Goal: Transaction & Acquisition: Obtain resource

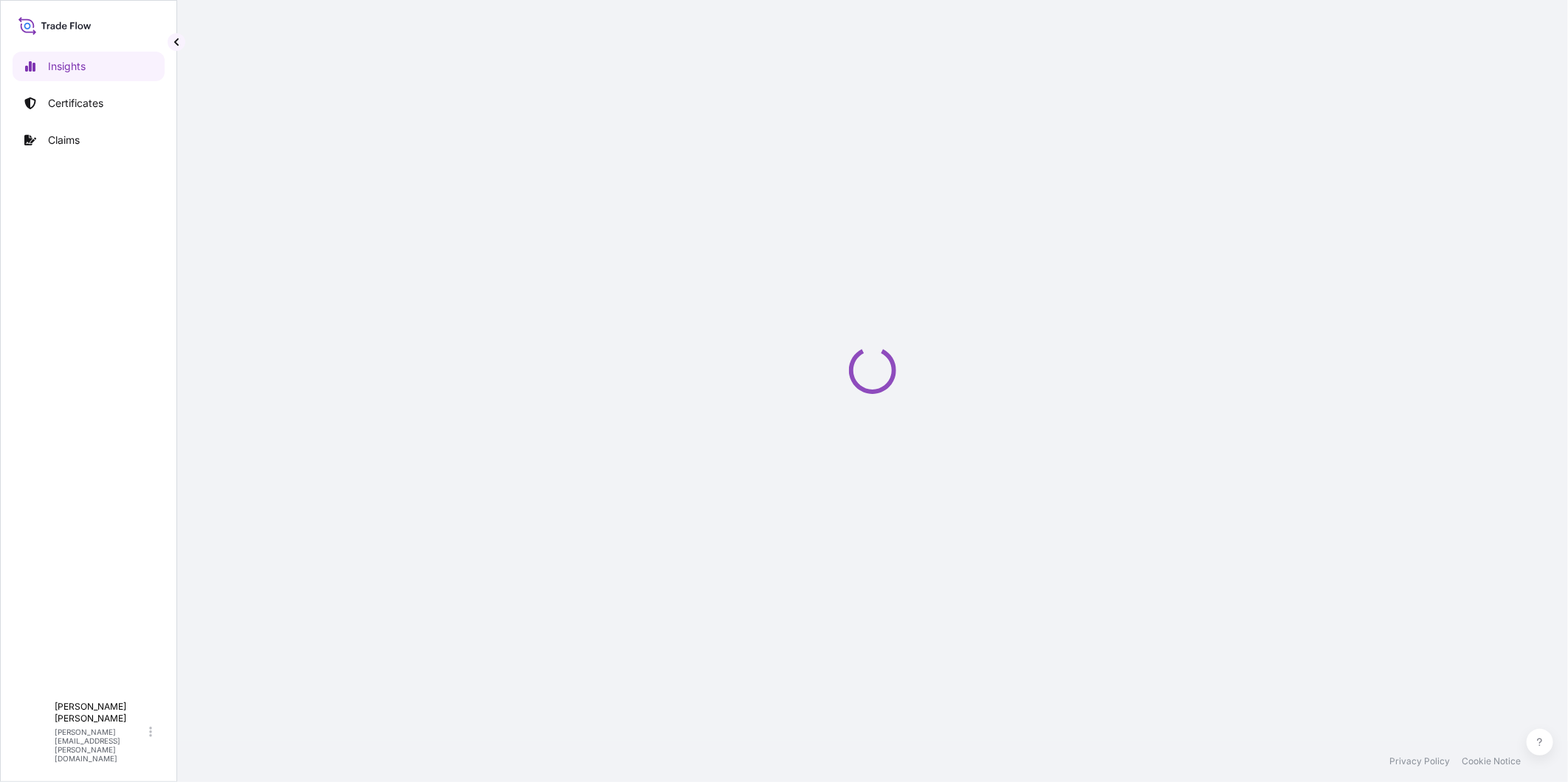
select select "2025"
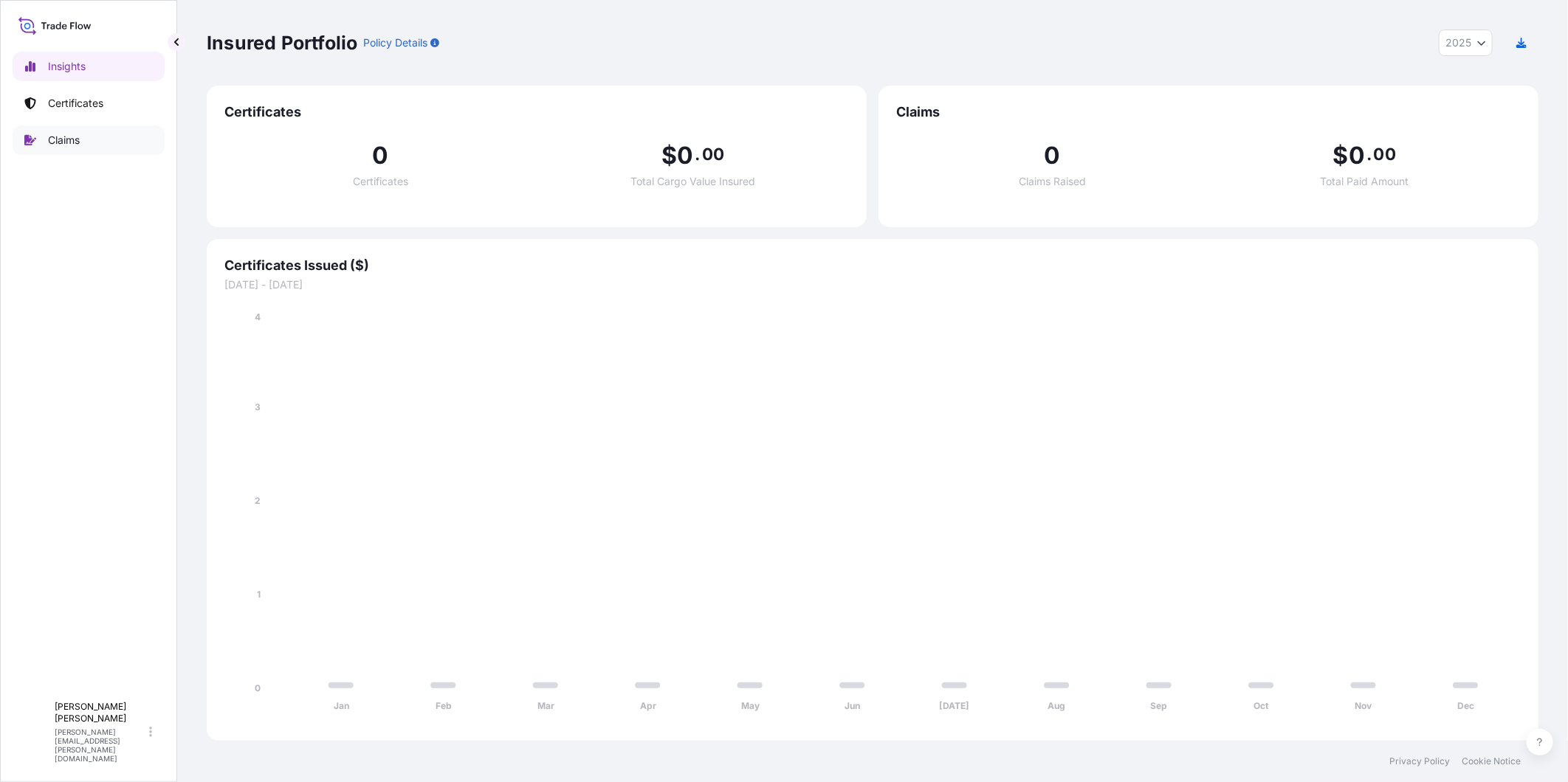
click at [74, 135] on p "Claims" at bounding box center [64, 140] width 32 height 15
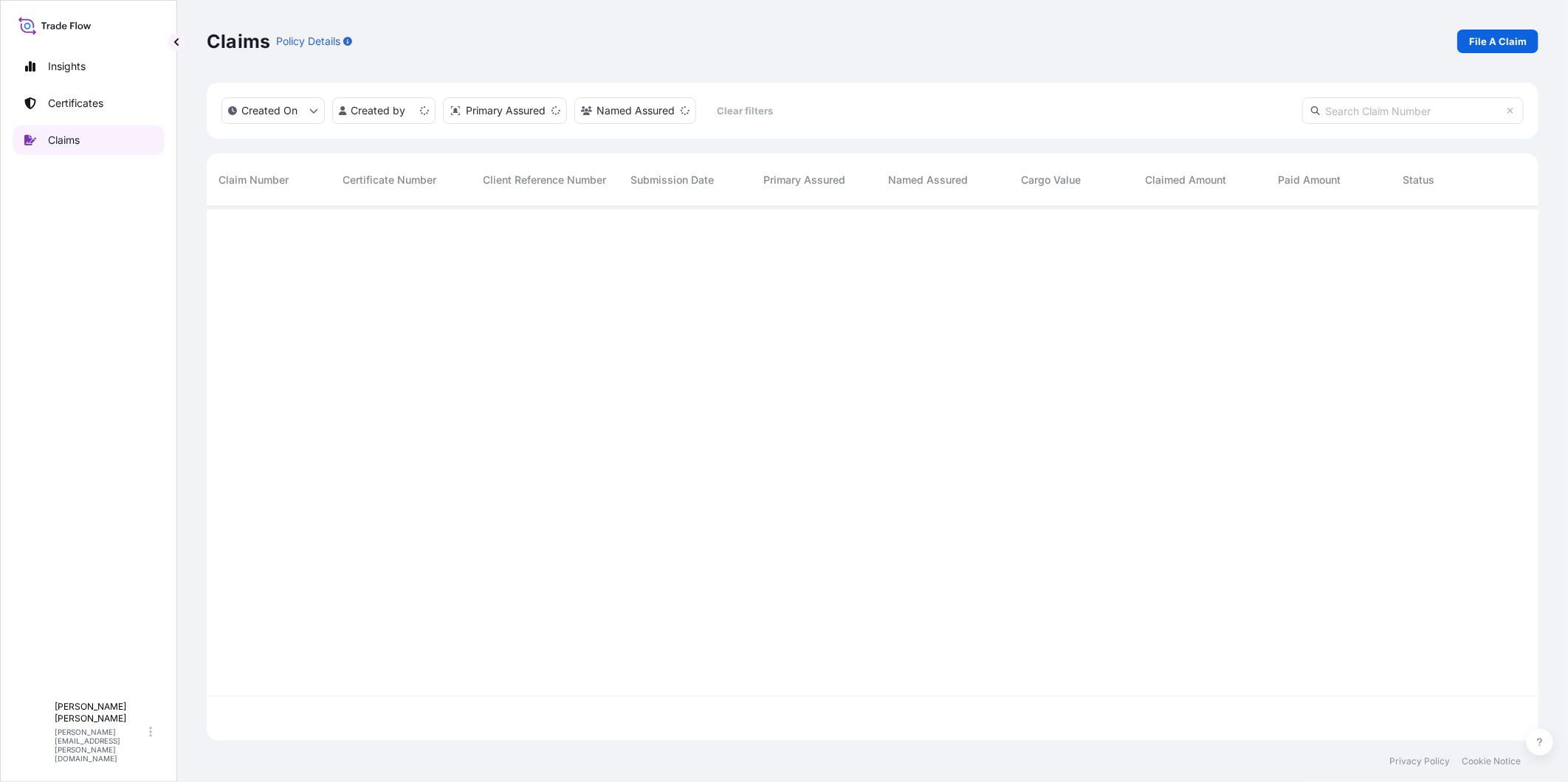
scroll to position [530, 1319]
click at [86, 100] on p "Certificates" at bounding box center [75, 103] width 55 height 15
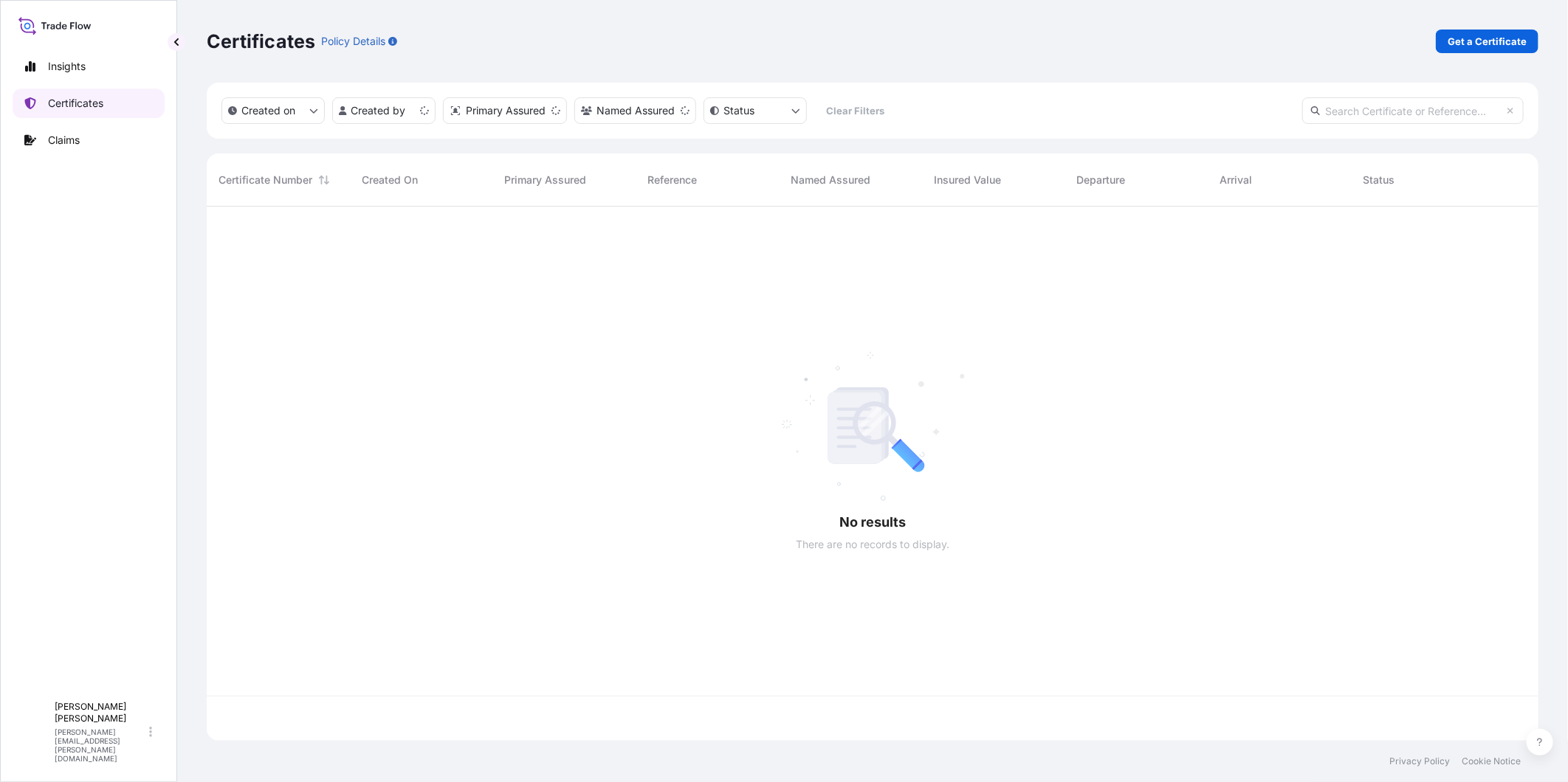
scroll to position [530, 1319]
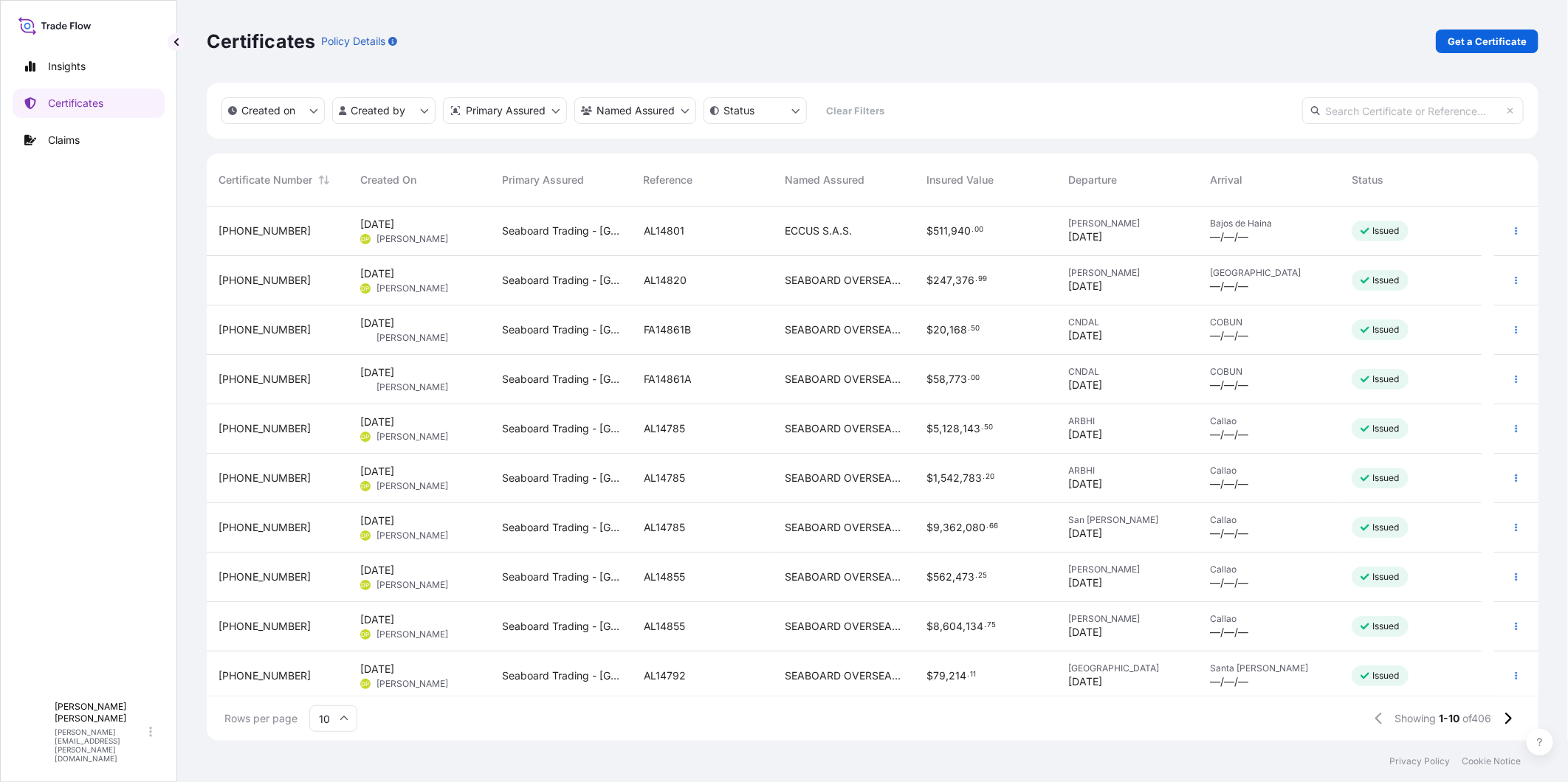
click at [934, 283] on span "247" at bounding box center [942, 280] width 19 height 10
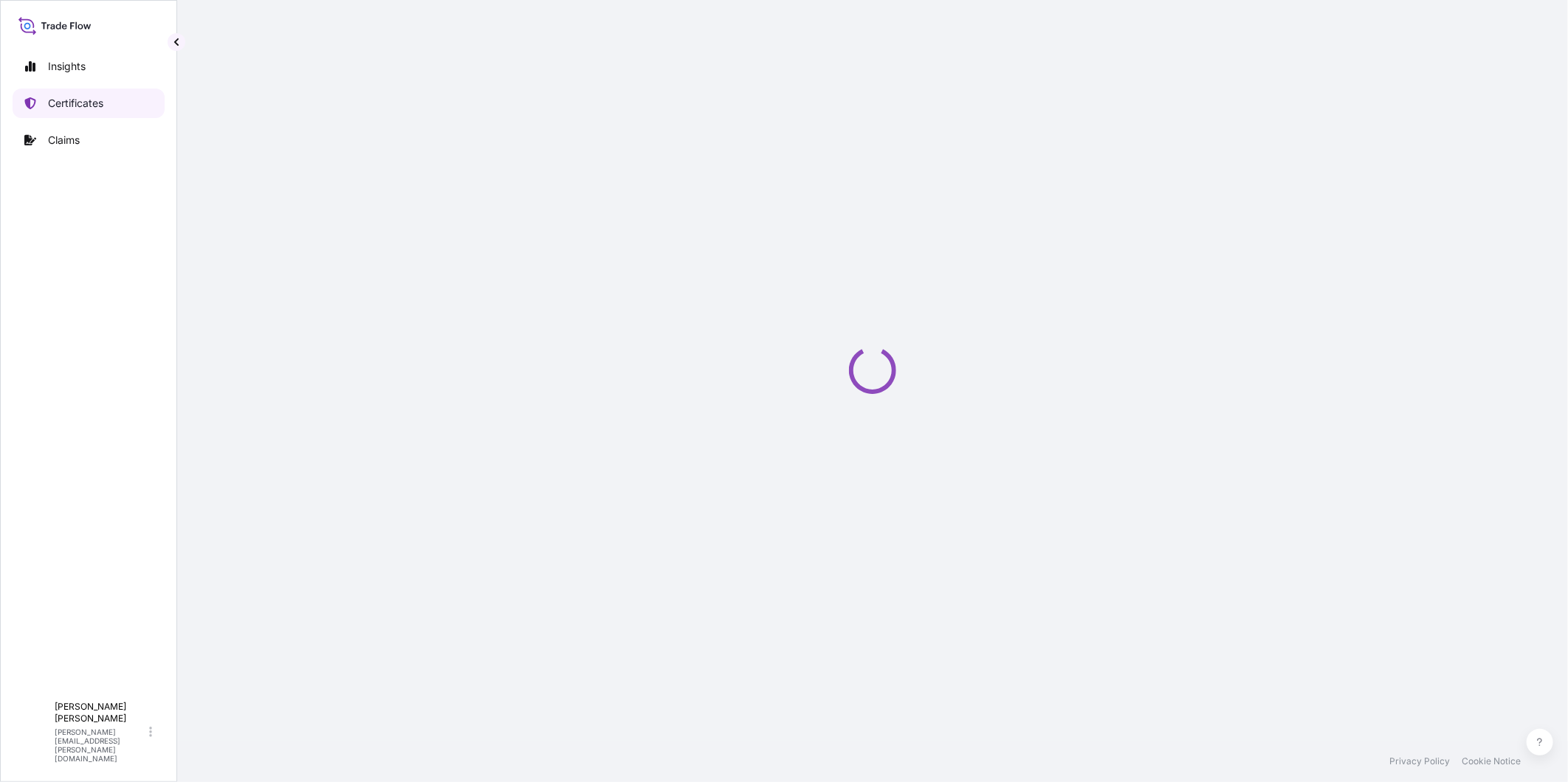
click at [81, 103] on p "Certificates" at bounding box center [75, 103] width 55 height 15
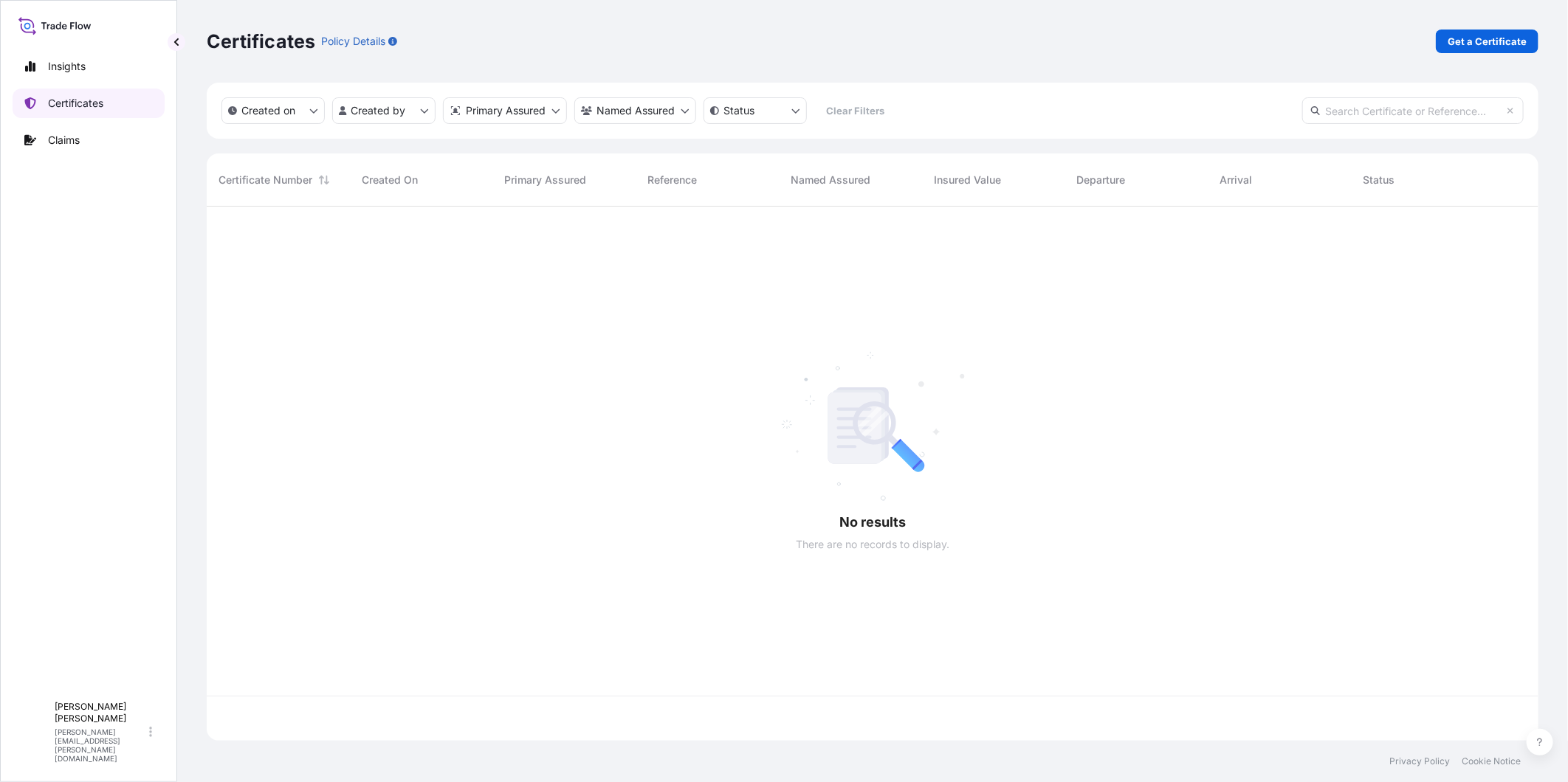
scroll to position [530, 1319]
click at [1411, 36] on p "Get a Certificate" at bounding box center [1487, 41] width 79 height 15
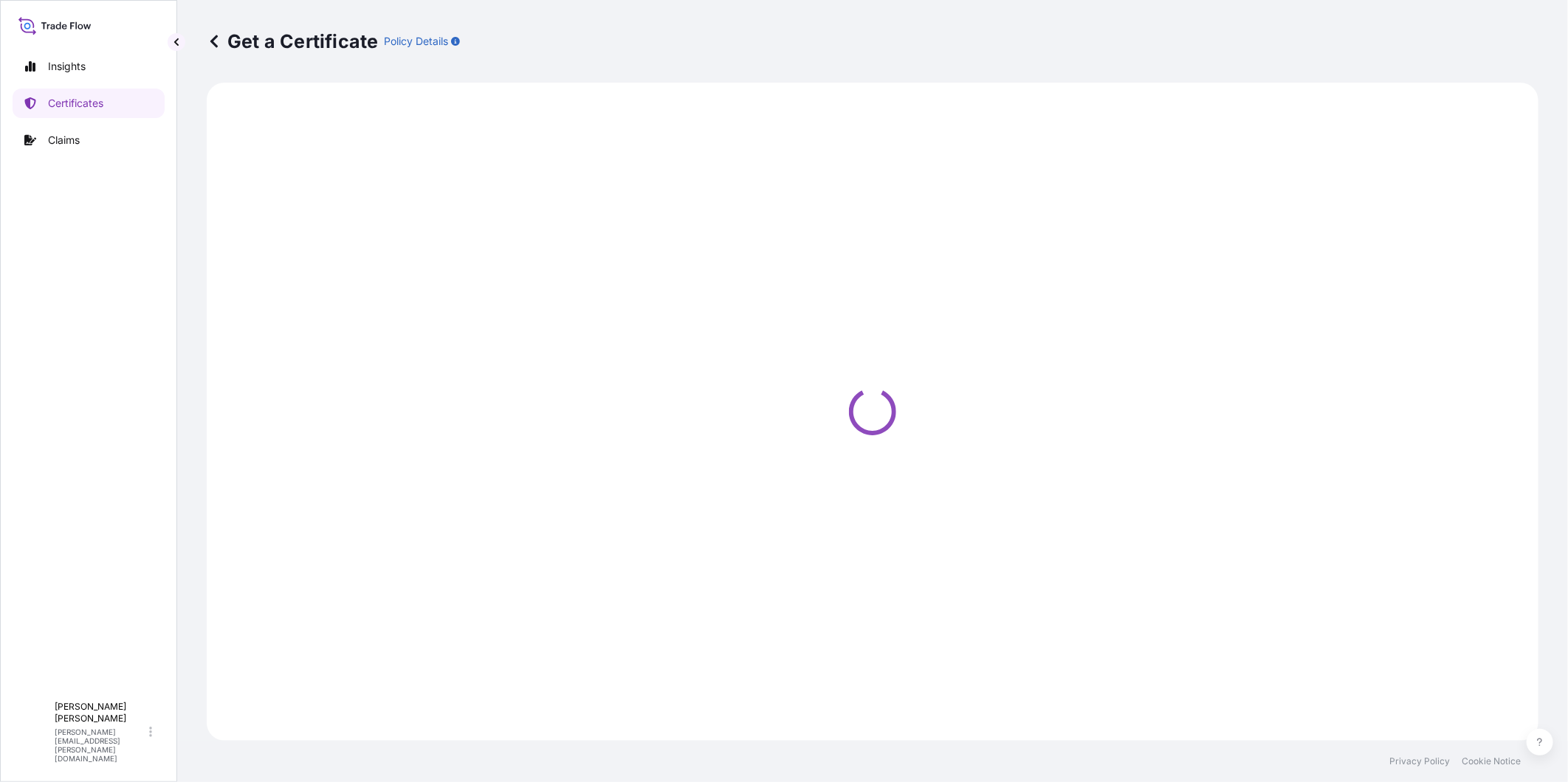
select select "Barge"
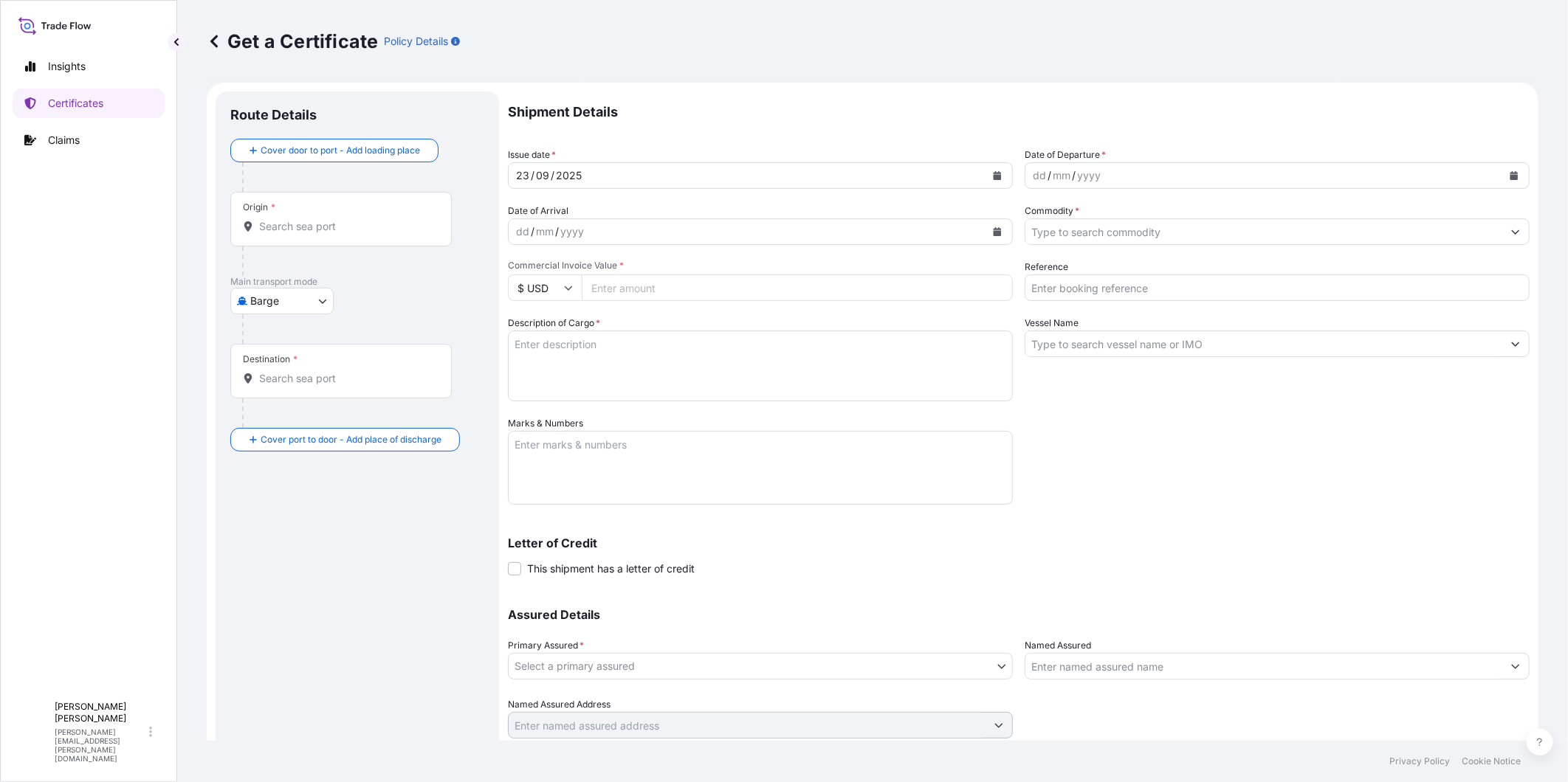
click at [362, 235] on div "Origin *" at bounding box center [341, 219] width 222 height 54
click at [362, 234] on input "Origin *" at bounding box center [346, 226] width 174 height 15
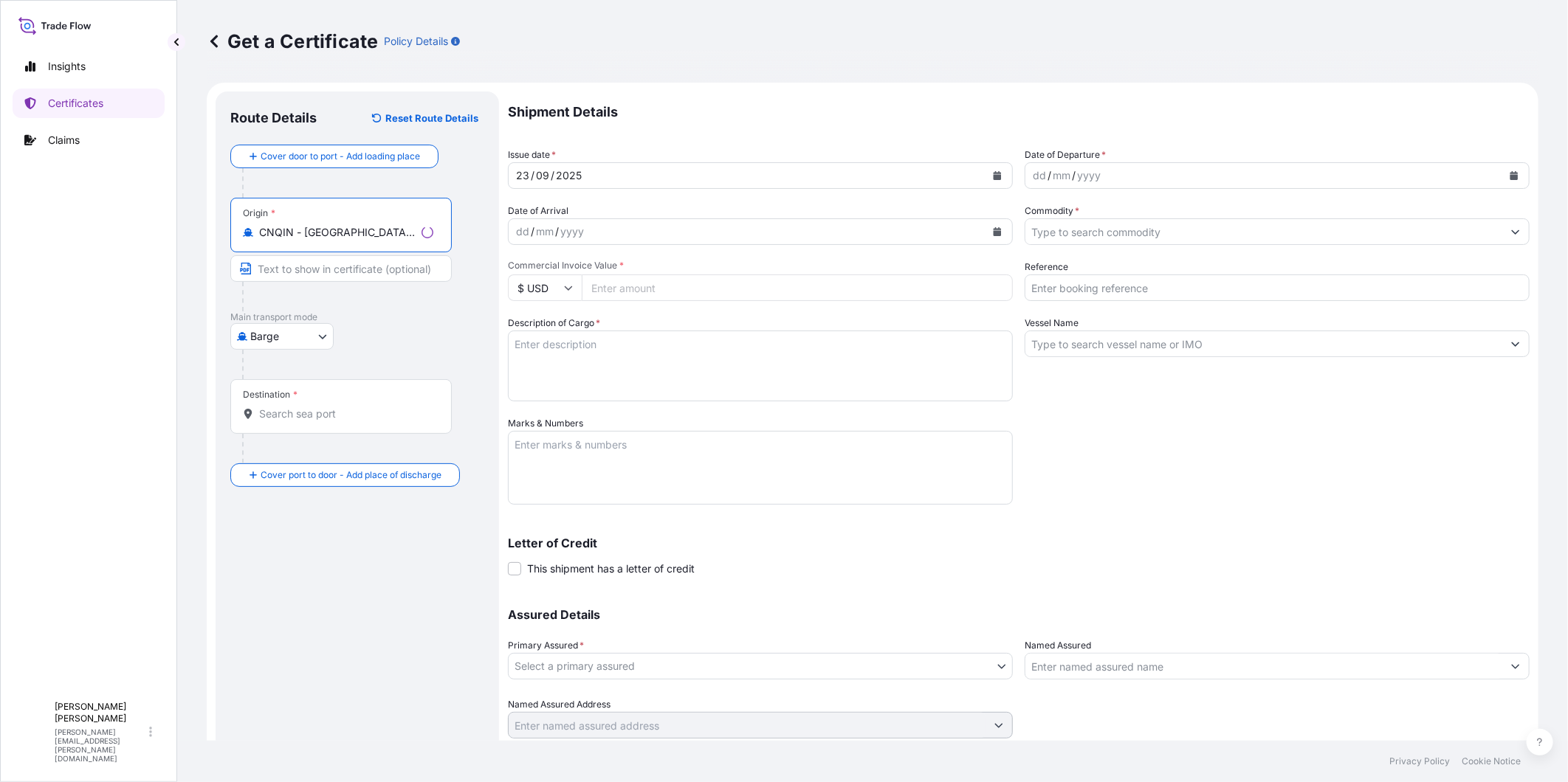
type input "CNQIN - [GEOGRAPHIC_DATA], [GEOGRAPHIC_DATA]"
click at [322, 401] on div "Destination *" at bounding box center [341, 406] width 222 height 54
click at [322, 407] on input "Destination *" at bounding box center [346, 414] width 174 height 15
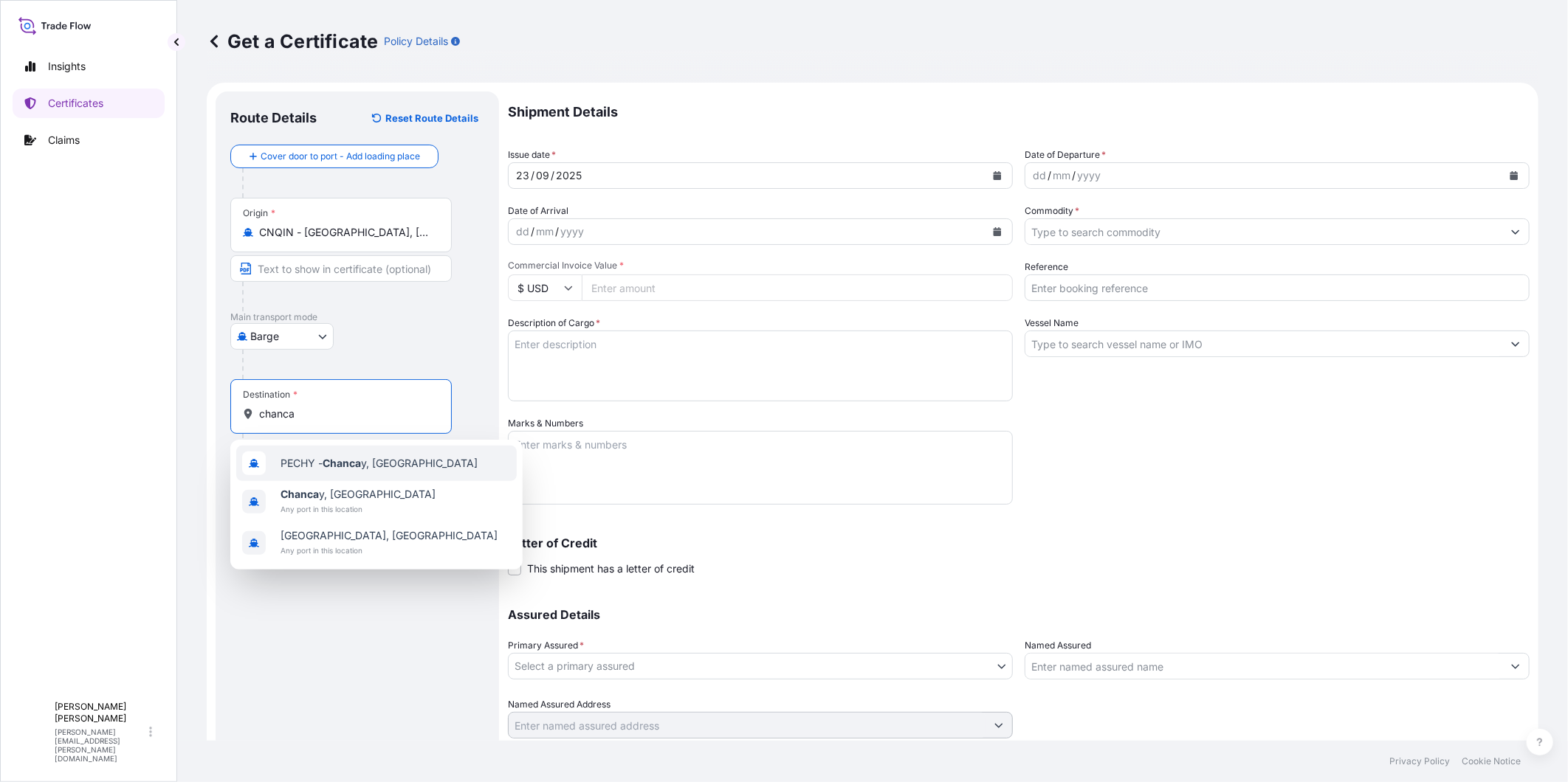
click at [317, 470] on span "PECHY - Chanca y, [GEOGRAPHIC_DATA]" at bounding box center [379, 463] width 197 height 15
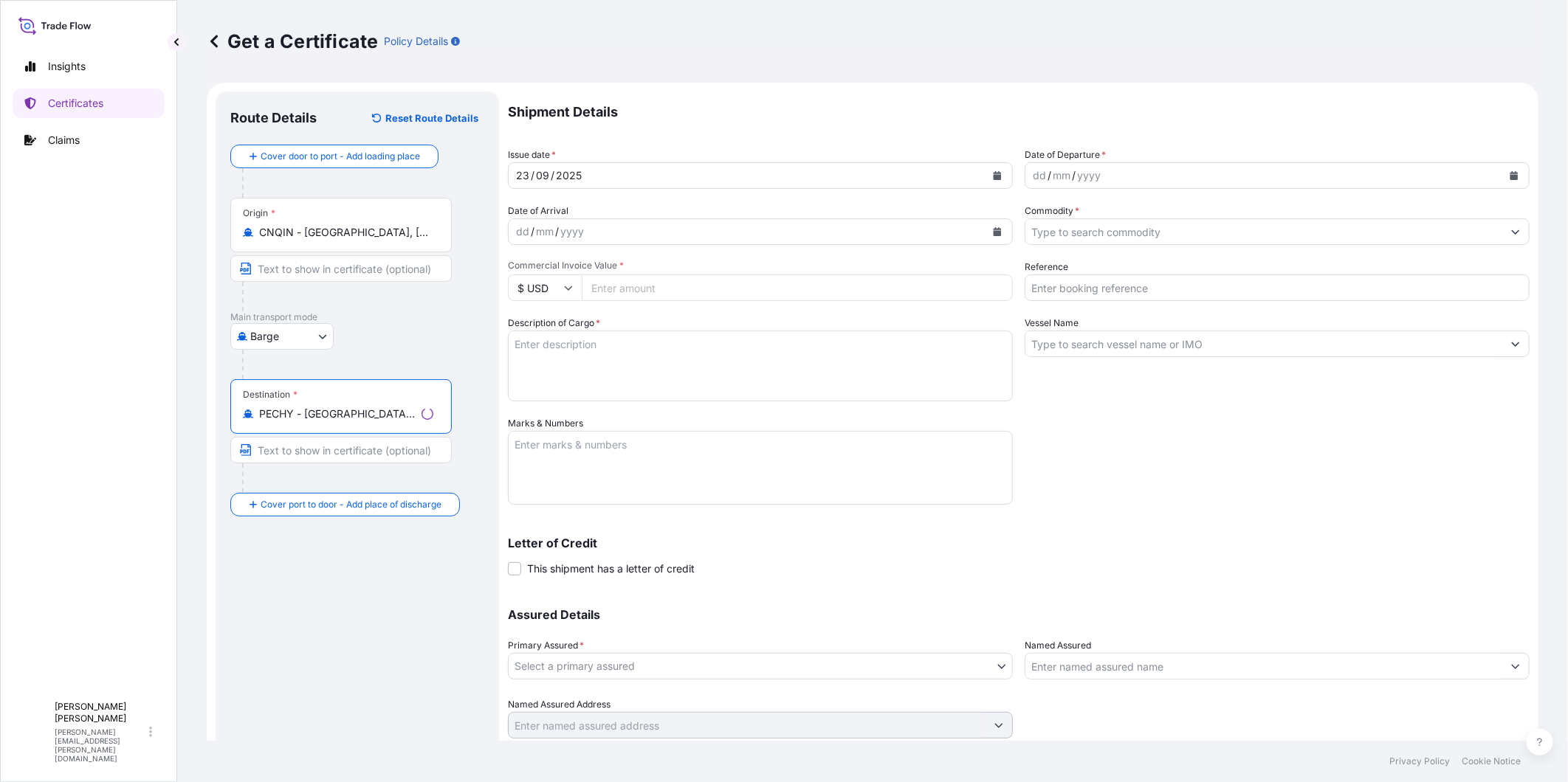
type input "PECHY - [GEOGRAPHIC_DATA], [GEOGRAPHIC_DATA]"
click at [333, 556] on div "Route Details Reset Route Details Cover door to port - Add loading place Place …" at bounding box center [357, 436] width 254 height 659
click at [1411, 175] on button "Calendar" at bounding box center [1514, 175] width 23 height 23
click at [1035, 215] on button "Previous" at bounding box center [1050, 218] width 33 height 23
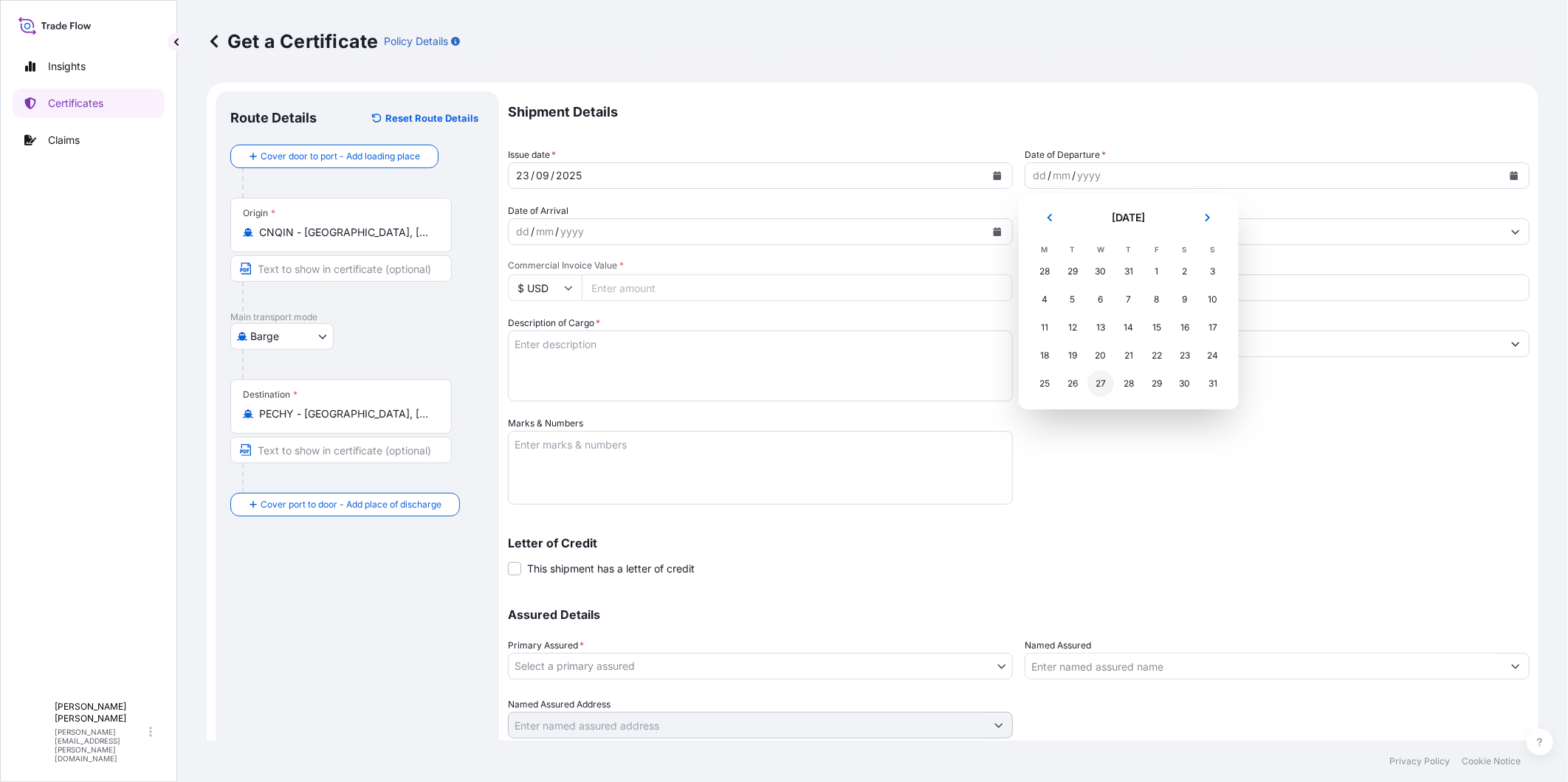
click at [1097, 387] on div "27" at bounding box center [1100, 384] width 26 height 26
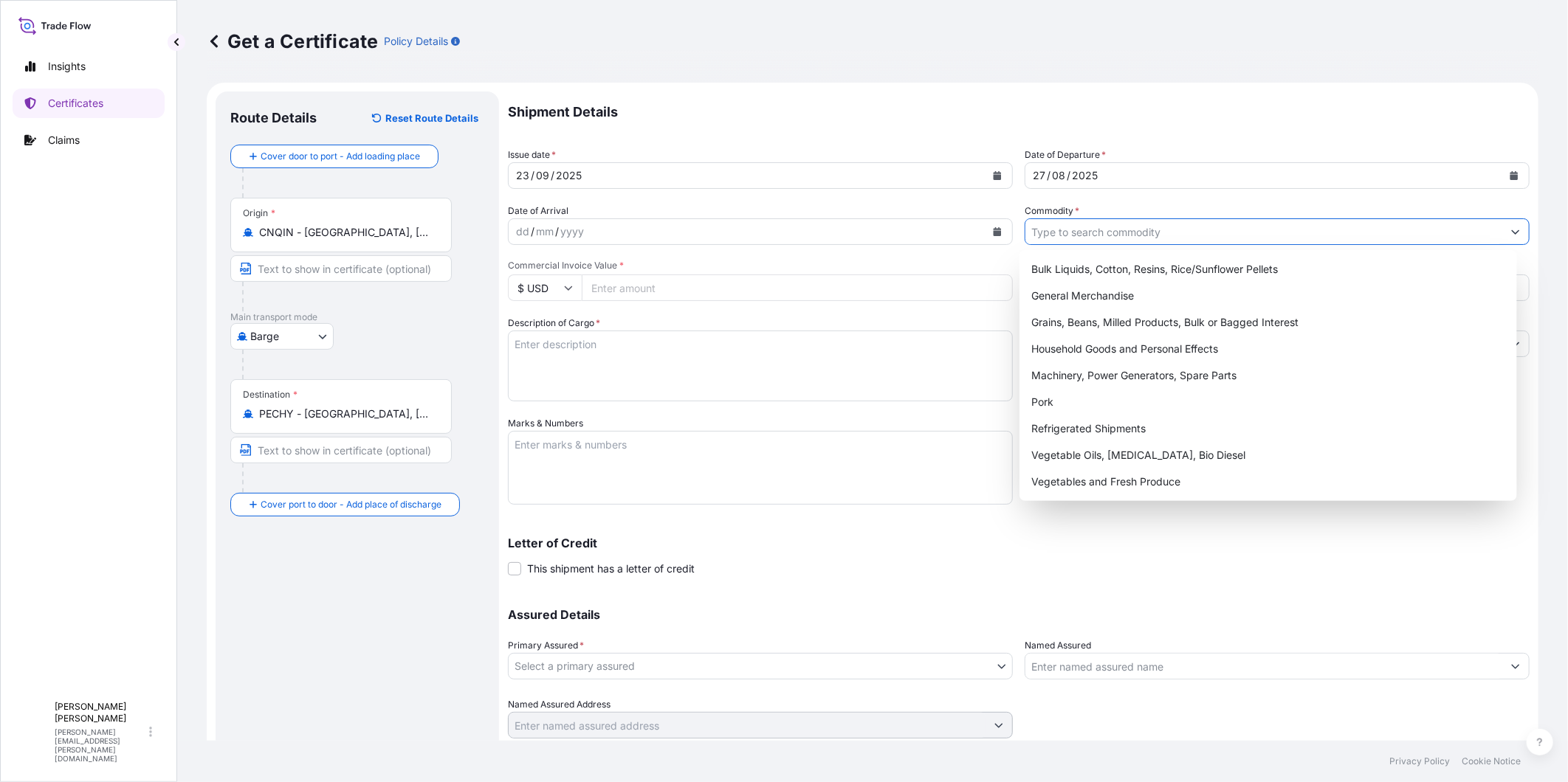
click at [1039, 234] on input "Commodity *" at bounding box center [1263, 232] width 477 height 26
click at [1071, 289] on div "General Merchandise" at bounding box center [1268, 296] width 485 height 26
type input "General Merchandise"
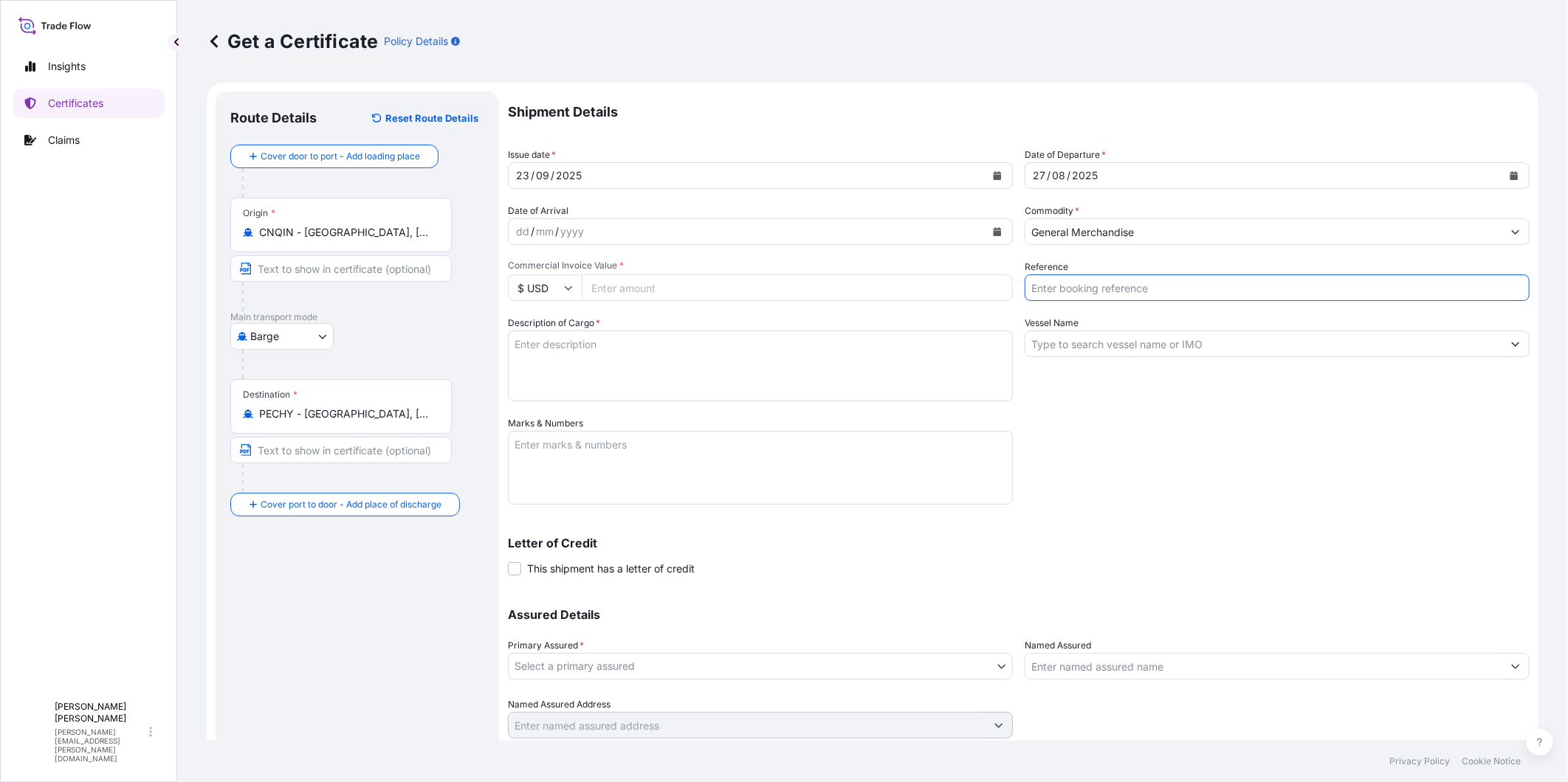
click at [1145, 291] on input "Reference" at bounding box center [1277, 288] width 505 height 26
type input "FA14810A"
click at [1083, 346] on input "Vessel Name" at bounding box center [1263, 344] width 477 height 26
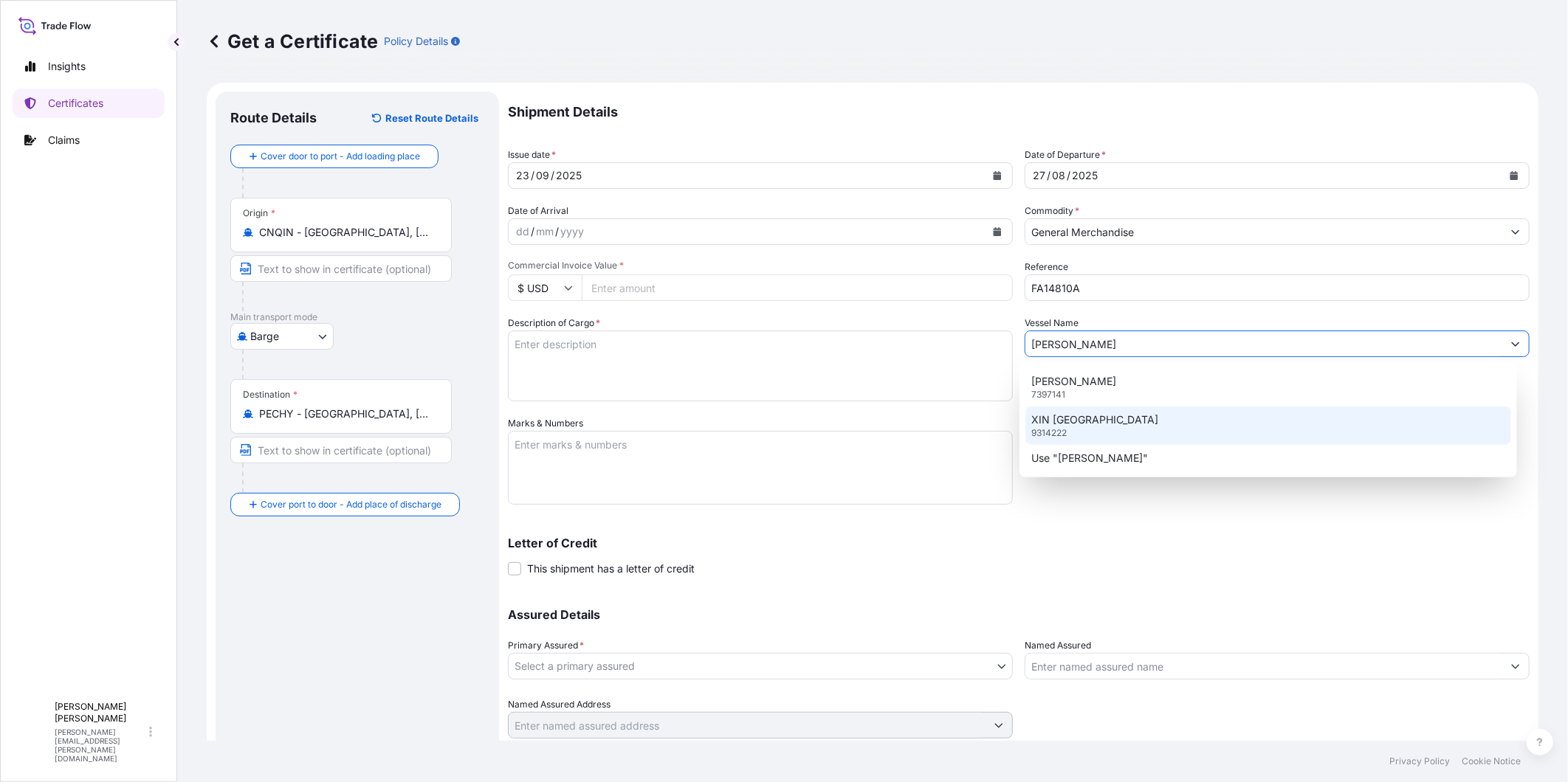
click at [1103, 424] on p "XIN [GEOGRAPHIC_DATA]" at bounding box center [1095, 419] width 127 height 15
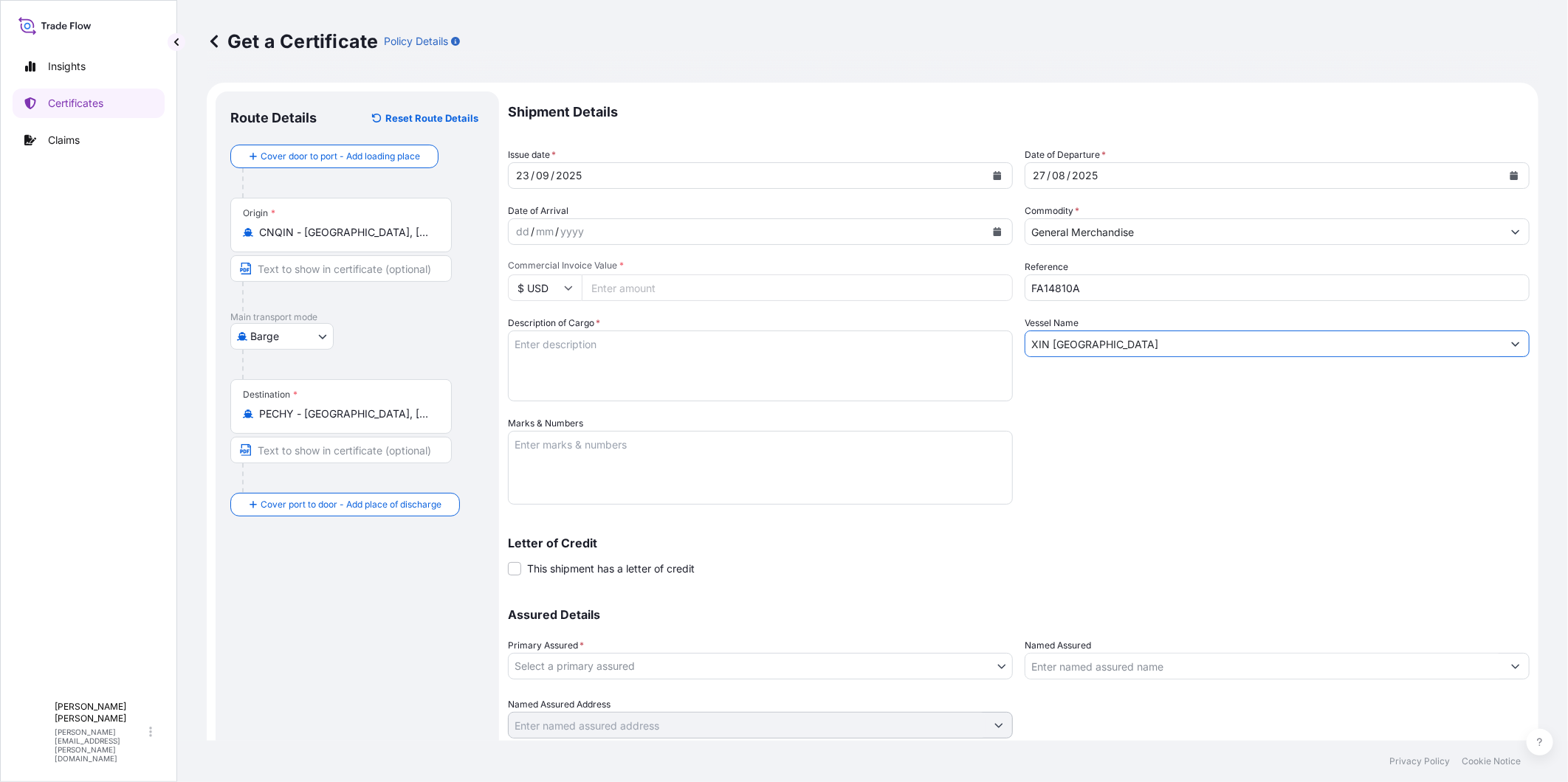
type input "XIN [GEOGRAPHIC_DATA]"
click at [627, 288] on input "Commercial Invoice Value *" at bounding box center [797, 288] width 431 height 26
type input "6547"
type input "6547.42"
click at [1166, 475] on div "Shipment Details Issue date * [DATE] Date of Departure * [DATE] Date of Arrival…" at bounding box center [1019, 415] width 1022 height 647
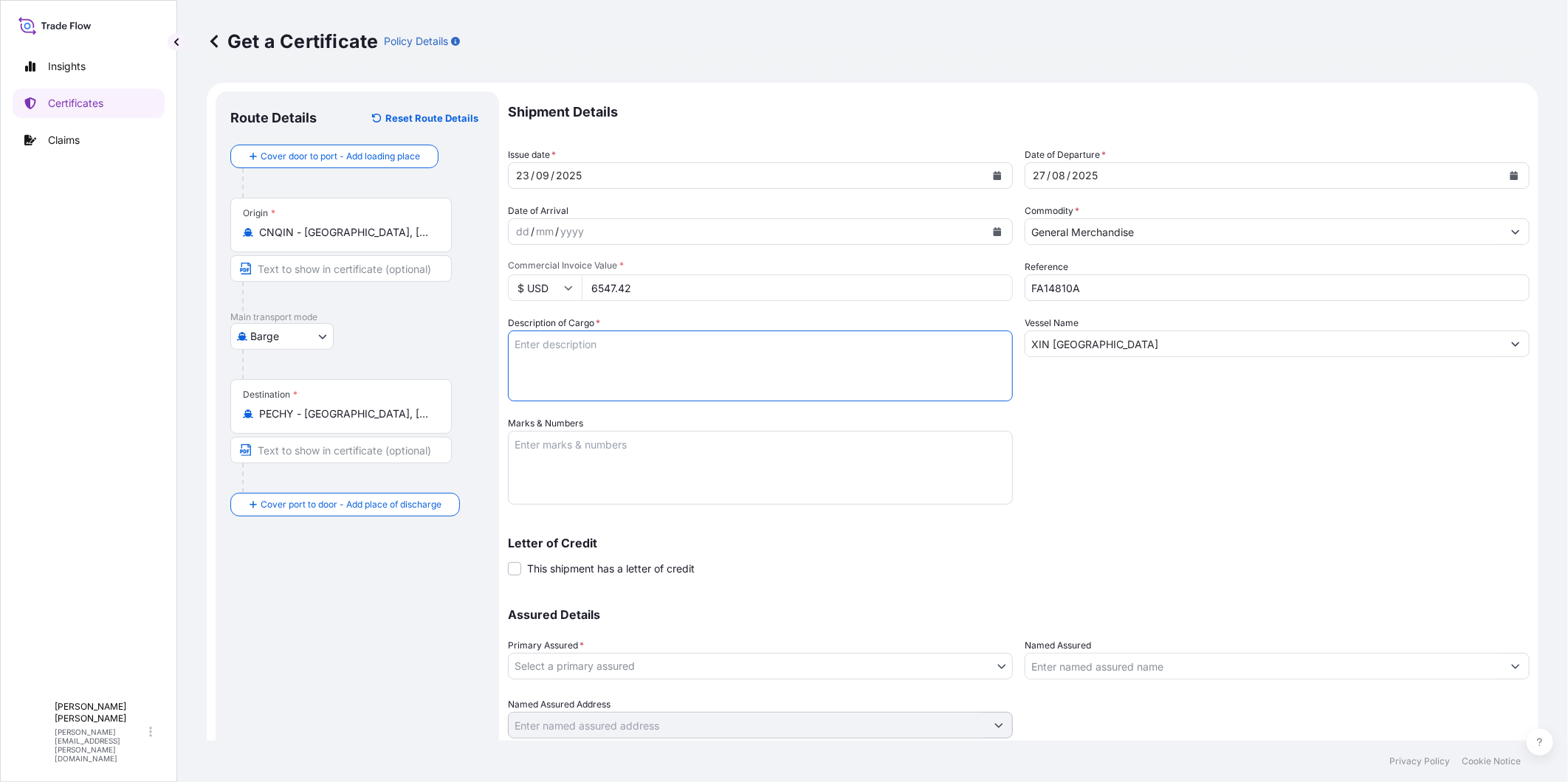
click at [691, 373] on textarea "Description of Cargo *" at bounding box center [760, 366] width 505 height 71
click at [565, 362] on textarea "Description of Cargo *" at bounding box center [760, 366] width 505 height 71
type textarea "[MEDICAL_DATA] CHLORIDE 60% CORN COB 400 BAGS X 25 KG"
click at [672, 476] on textarea "Marks & Numbers" at bounding box center [760, 467] width 505 height 74
click at [599, 443] on textarea "BL" at bounding box center [760, 467] width 505 height 74
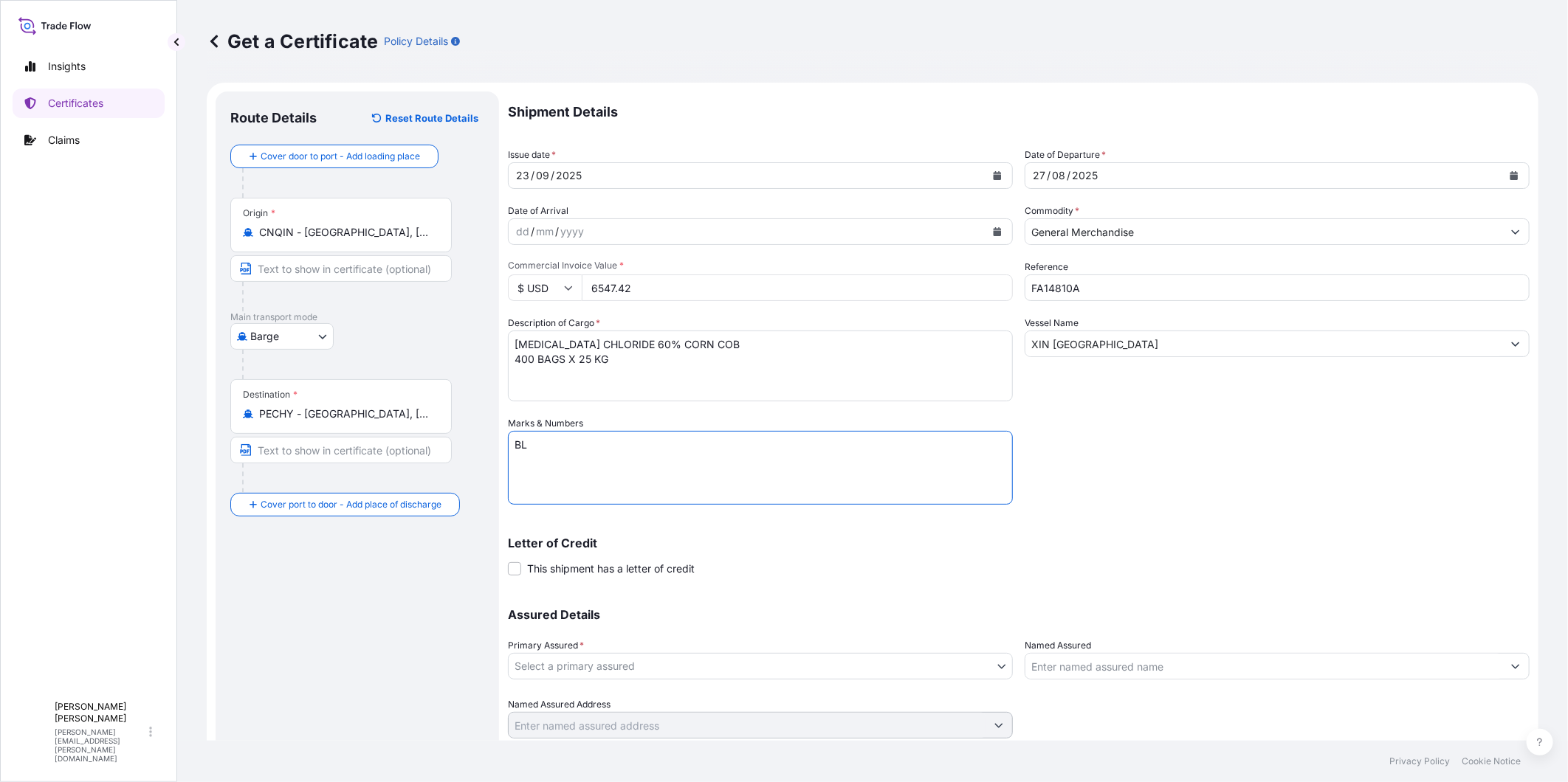
paste textarea "COSU6427980950"
click at [581, 461] on textarea "BL COSU6427980950" at bounding box center [760, 467] width 505 height 74
paste textarea "SEABOARD OVERSEAS [GEOGRAPHIC_DATA] S.A AV. VICTOR ANDRES [STREET_ADDRESS], [GE…"
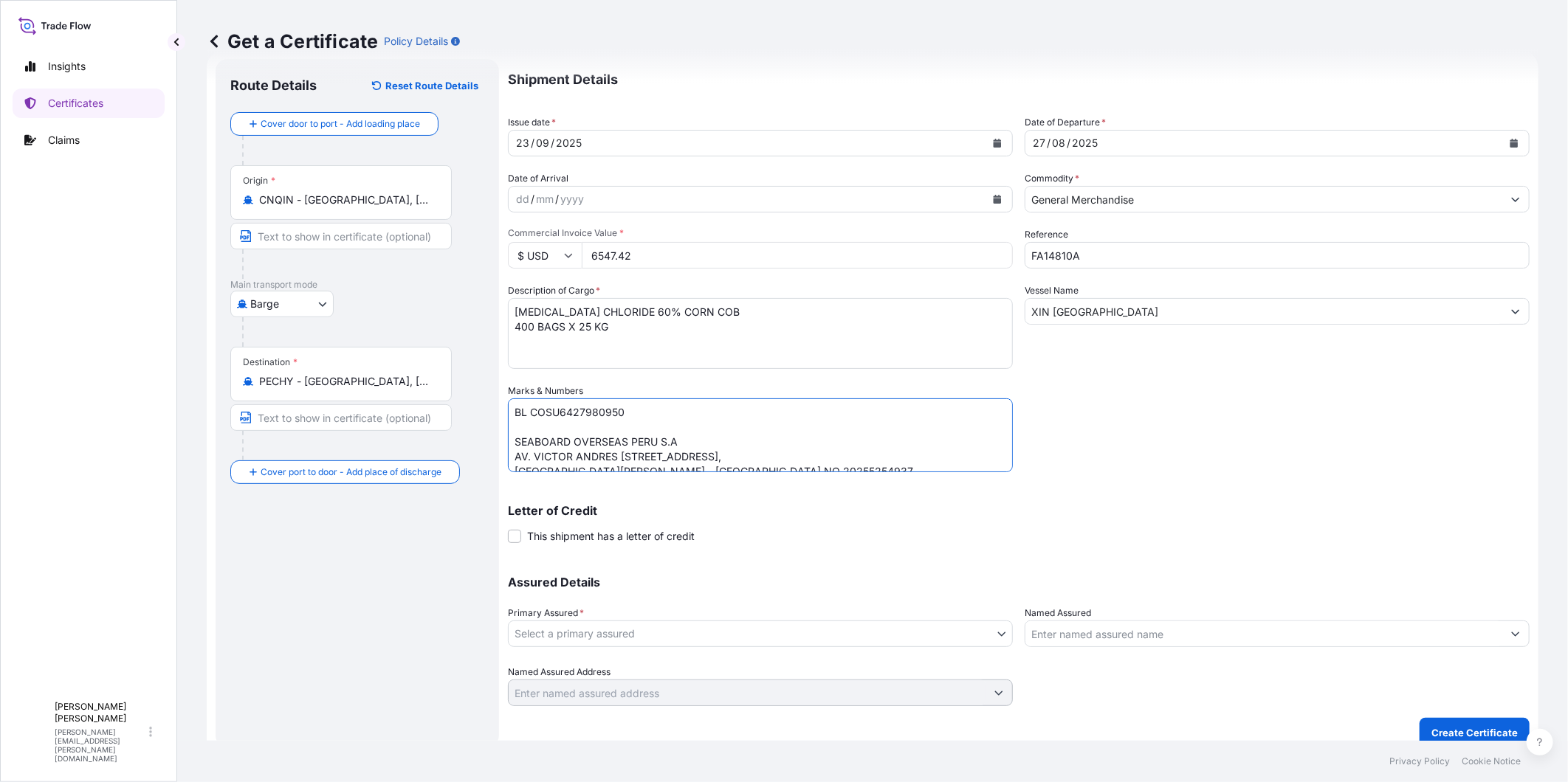
scroll to position [47, 0]
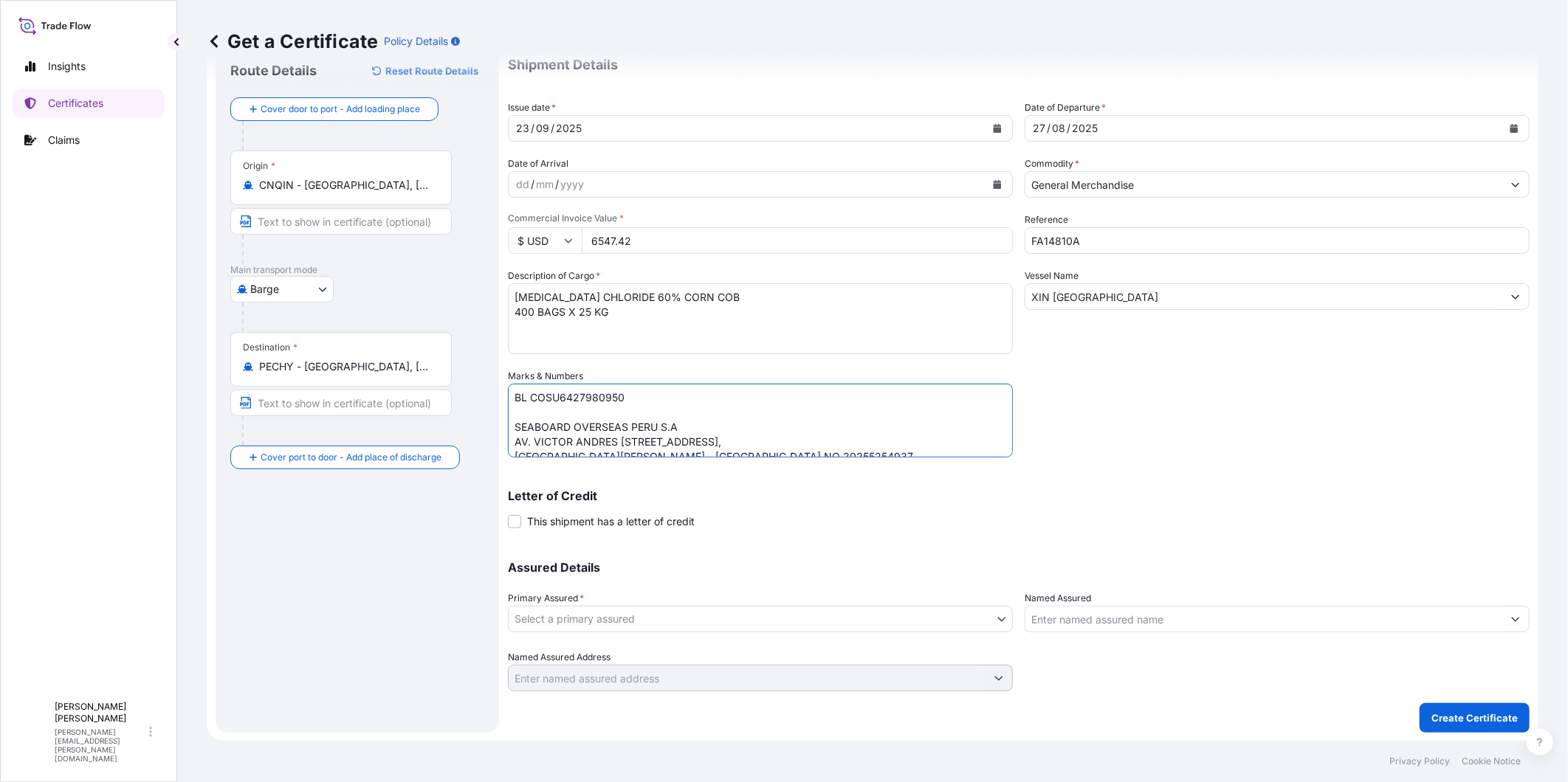
type textarea "BL COSU6427980950 SEABOARD OVERSEAS PERU S.A AV. VICTOR ANDRES [STREET_ADDRESS]…"
click at [1079, 621] on input "Named Assured" at bounding box center [1263, 619] width 477 height 26
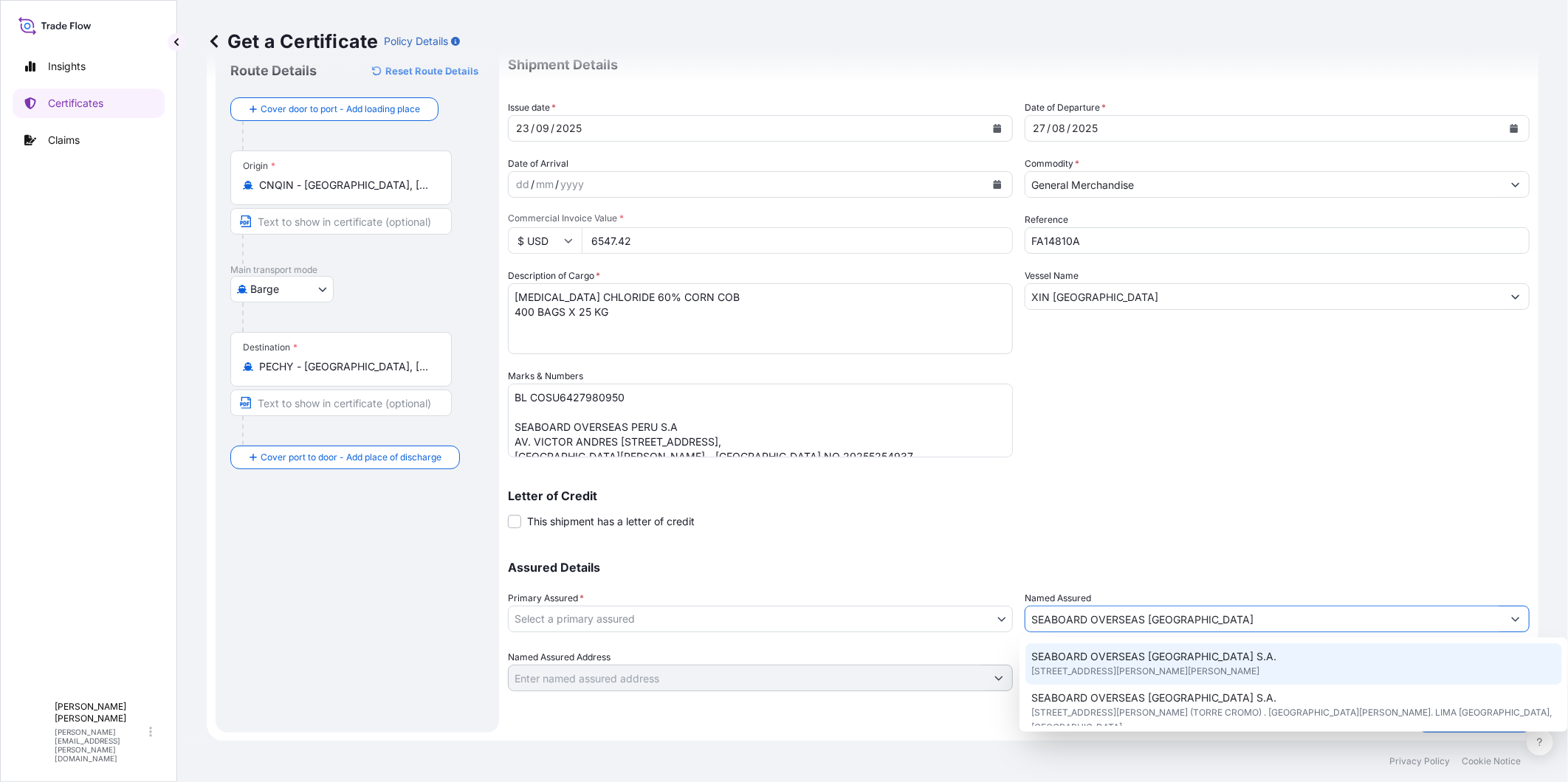
click at [1164, 677] on span "[STREET_ADDRESS][PERSON_NAME][PERSON_NAME]" at bounding box center [1145, 671] width 228 height 15
type input "SEABOARD OVERSEAS [GEOGRAPHIC_DATA] S.A."
type input "[STREET_ADDRESS][PERSON_NAME][PERSON_NAME]"
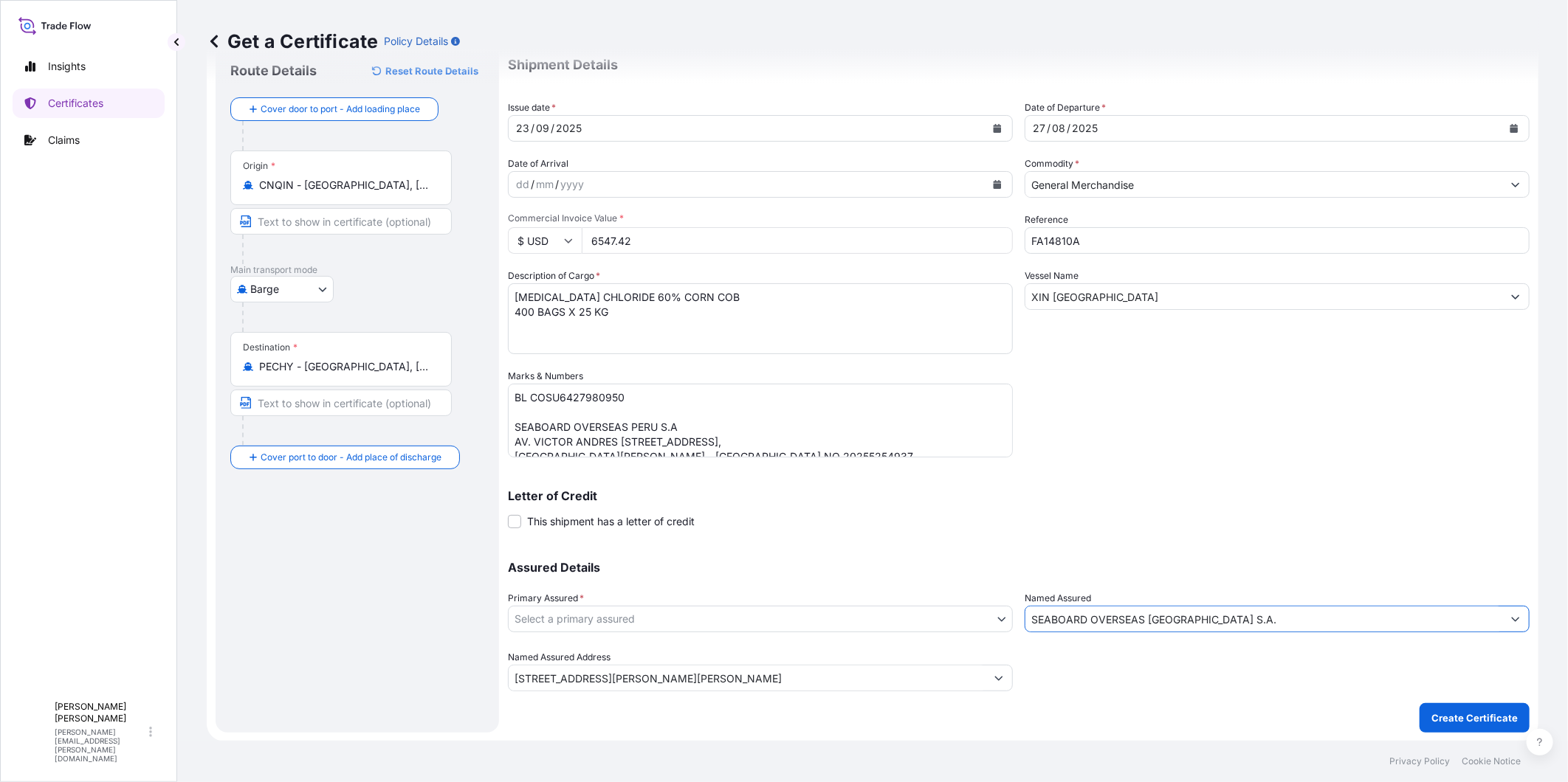
type input "SEABOARD OVERSEAS [GEOGRAPHIC_DATA] S.A."
click at [682, 613] on body "9 options available. 3 options available. Insights Certificates Claims V [PERSO…" at bounding box center [784, 391] width 1568 height 782
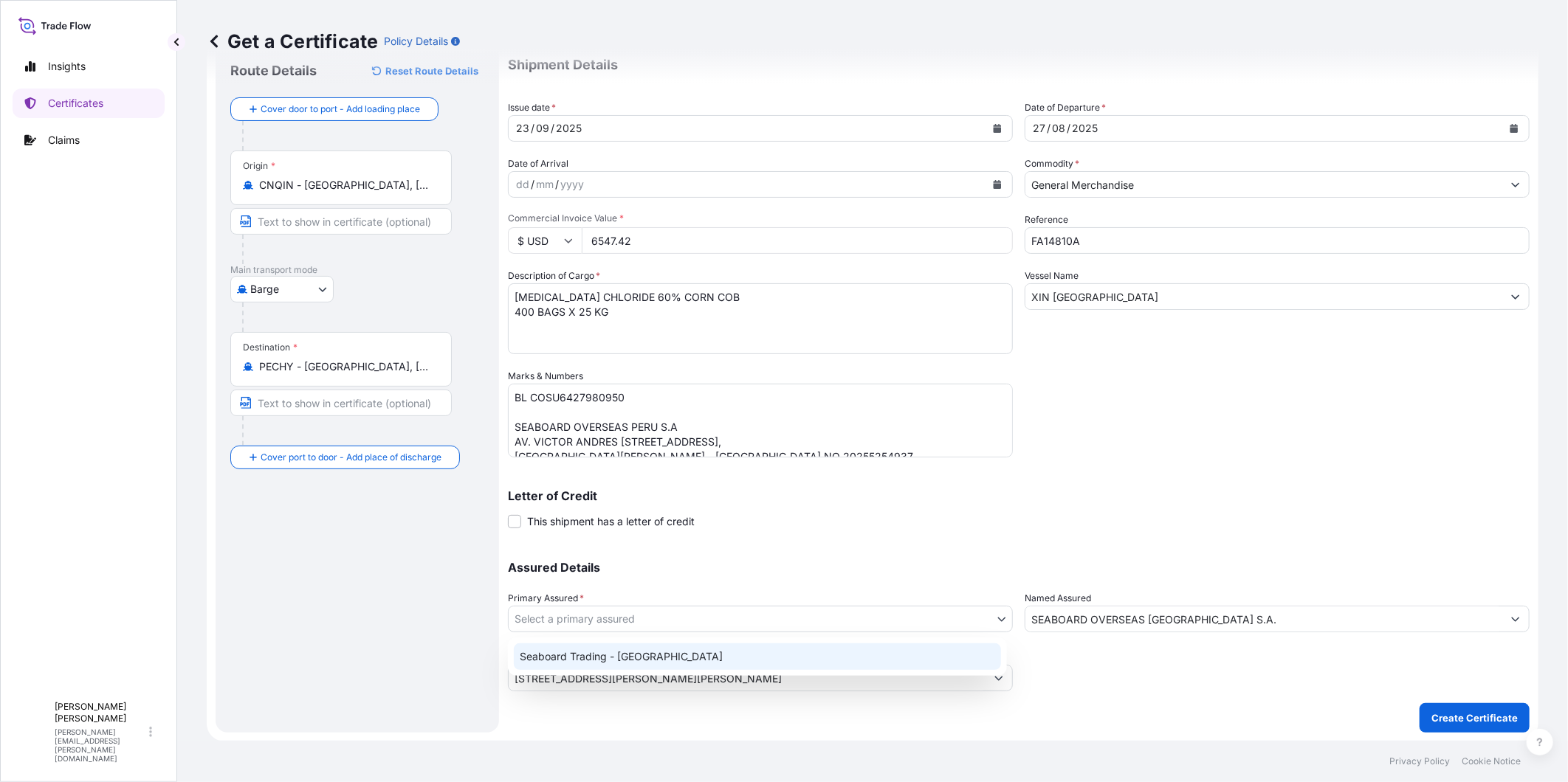
click at [681, 651] on div "Seaboard Trading - [GEOGRAPHIC_DATA]" at bounding box center [758, 656] width 487 height 26
select select "31639"
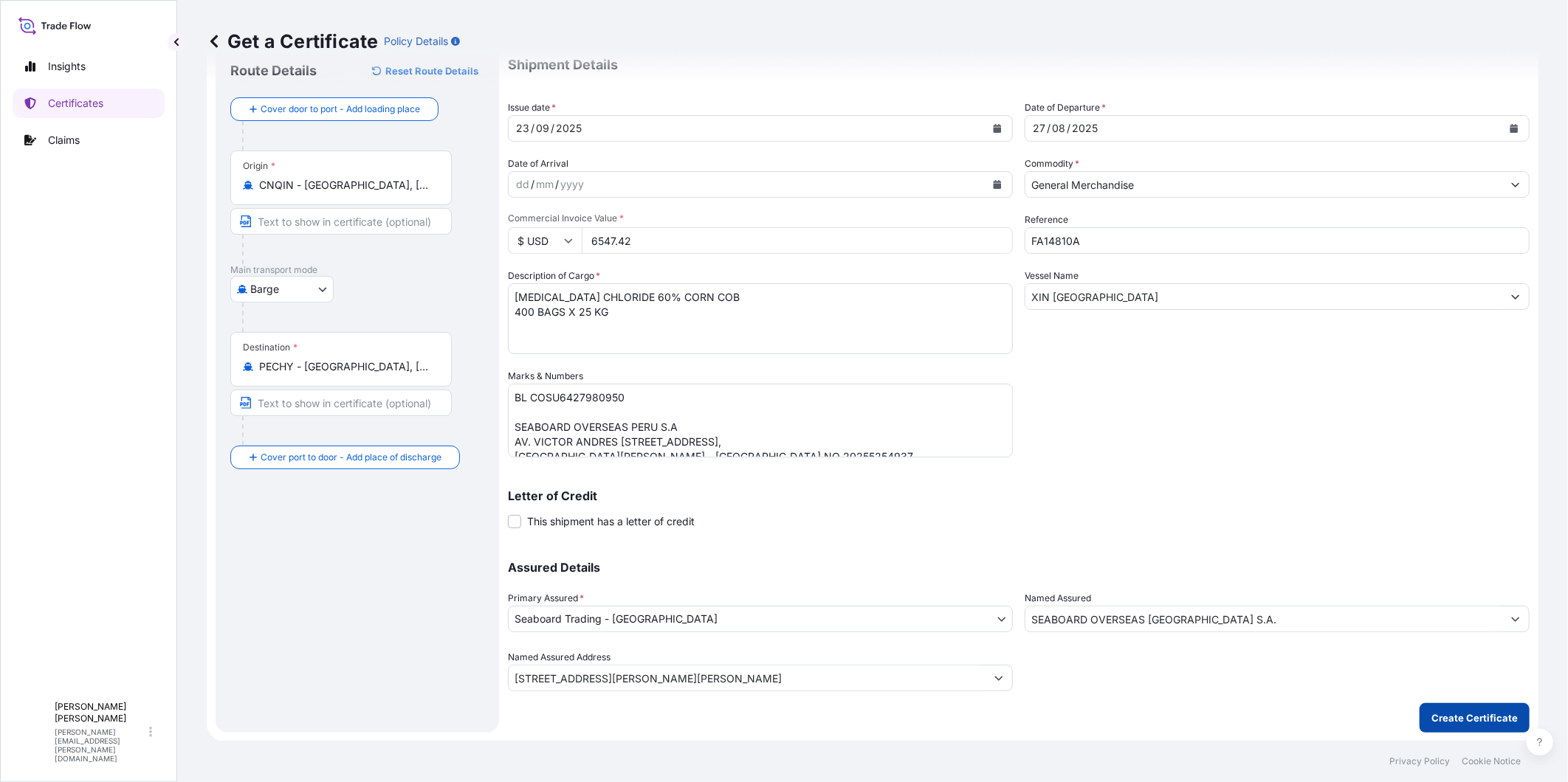
click at [1411, 703] on p "Create Certificate" at bounding box center [1474, 718] width 86 height 15
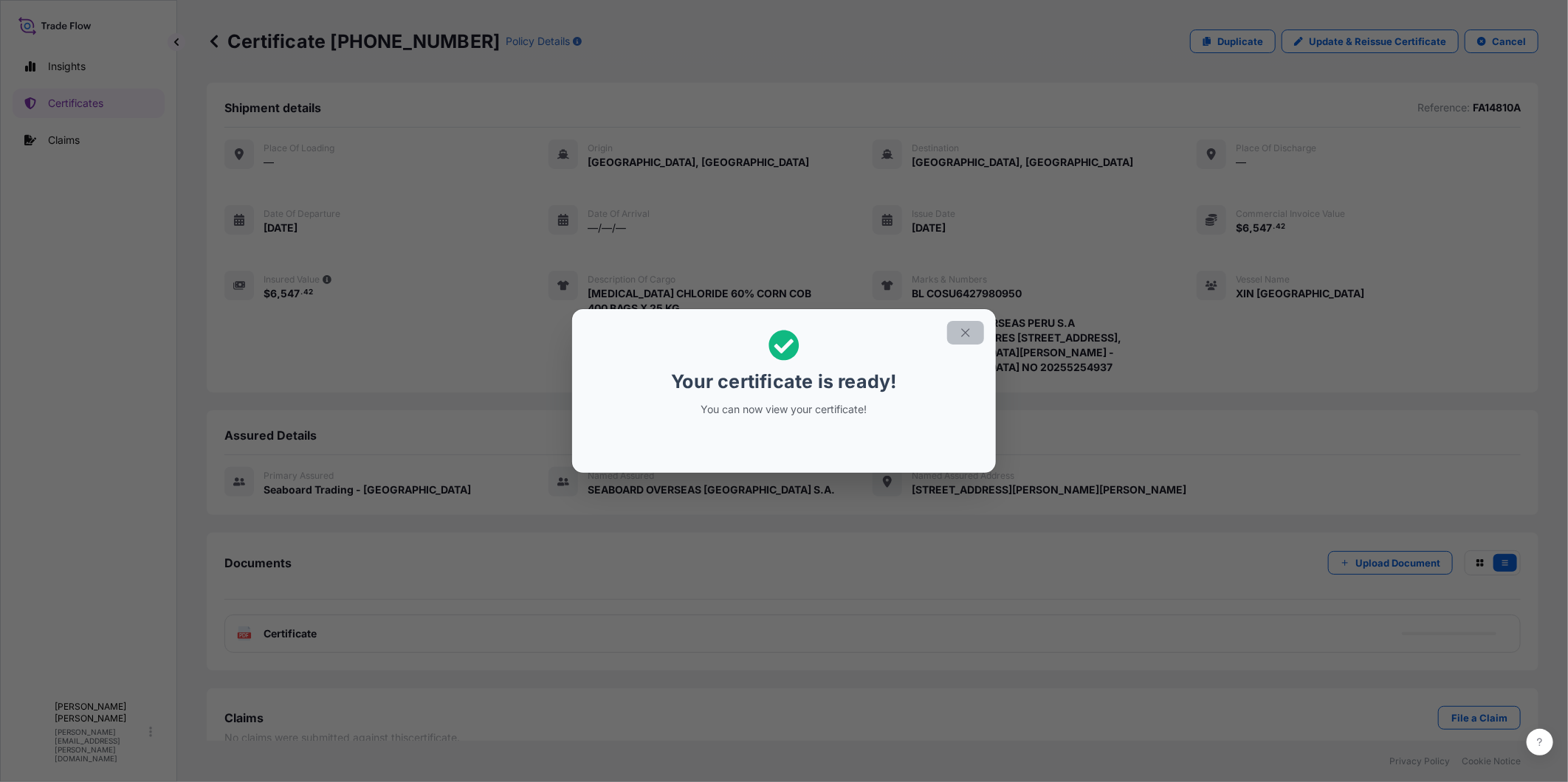
click at [963, 335] on icon "button" at bounding box center [965, 332] width 13 height 13
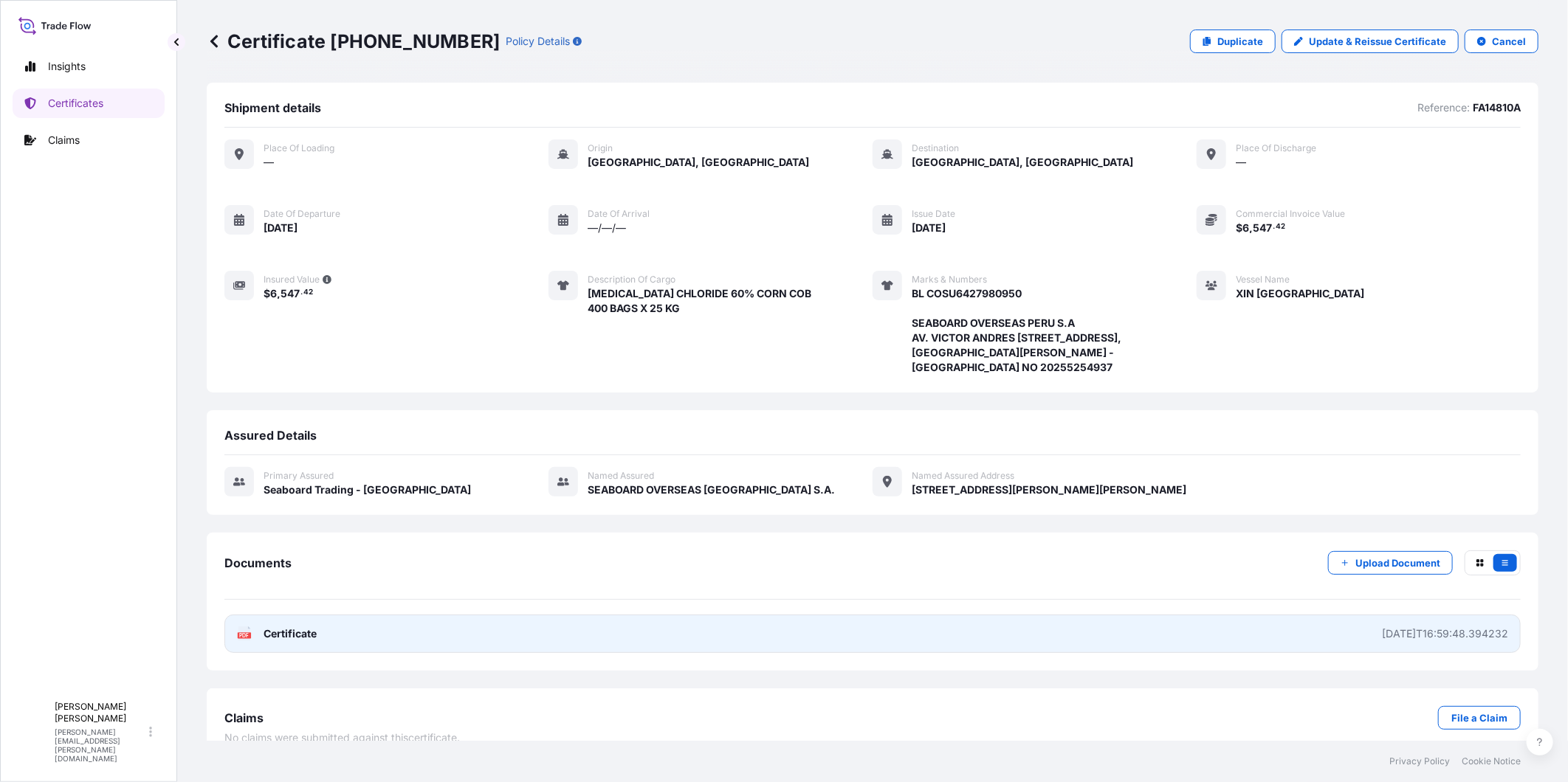
click at [1289, 642] on link "PDF Certificate [DATE]T16:59:48.394232" at bounding box center [872, 634] width 1297 height 39
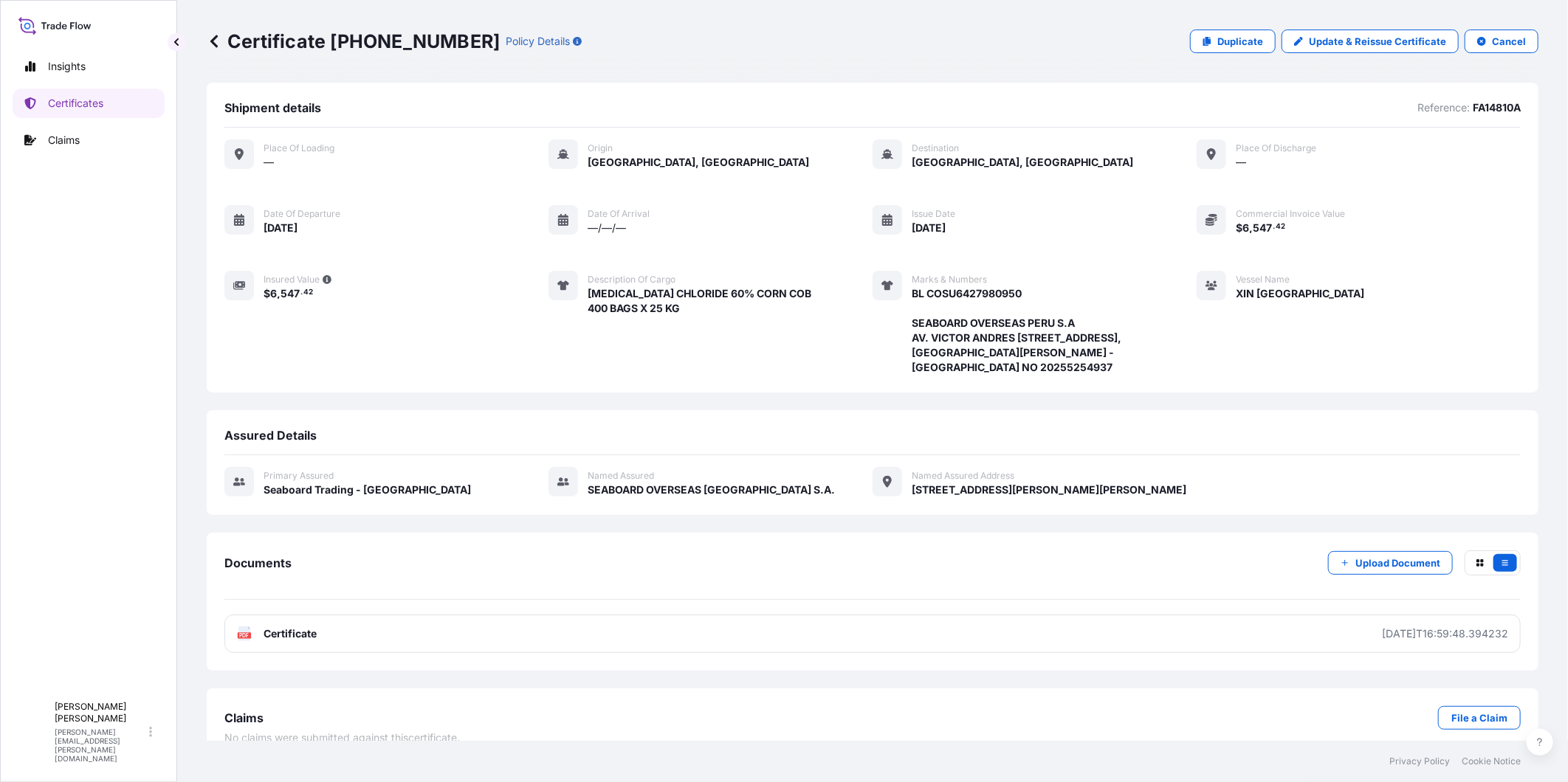
click at [1411, 69] on div "Certificate [PHONE_NUMBER] Policy Details Duplicate Update & Reissue Certificat…" at bounding box center [873, 41] width 1332 height 83
click at [1249, 42] on p "Duplicate" at bounding box center [1240, 41] width 46 height 15
select select "Barge"
select select "31639"
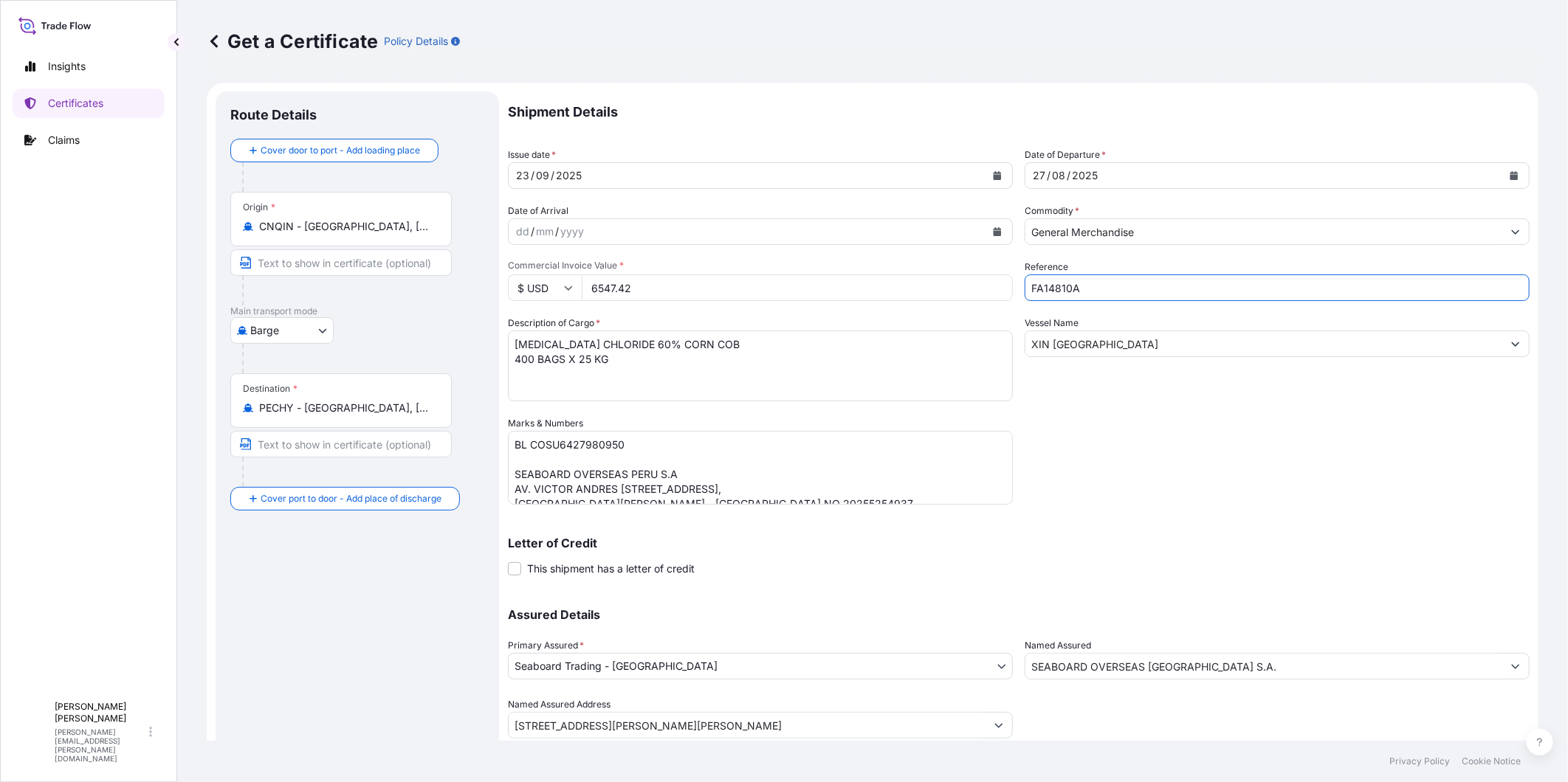
click at [1105, 288] on input "FA14810A" at bounding box center [1277, 288] width 505 height 26
type input "FA14810B"
click at [695, 341] on textarea "[MEDICAL_DATA] CHLORIDE 60% CORN COB 400 BAGS X 25 KG" at bounding box center [760, 366] width 505 height 71
drag, startPoint x: 705, startPoint y: 345, endPoint x: 500, endPoint y: 344, distance: 205.0
click at [500, 344] on form "Route Details Cover door to port - Add loading place Place of loading Road / [G…" at bounding box center [873, 436] width 1332 height 706
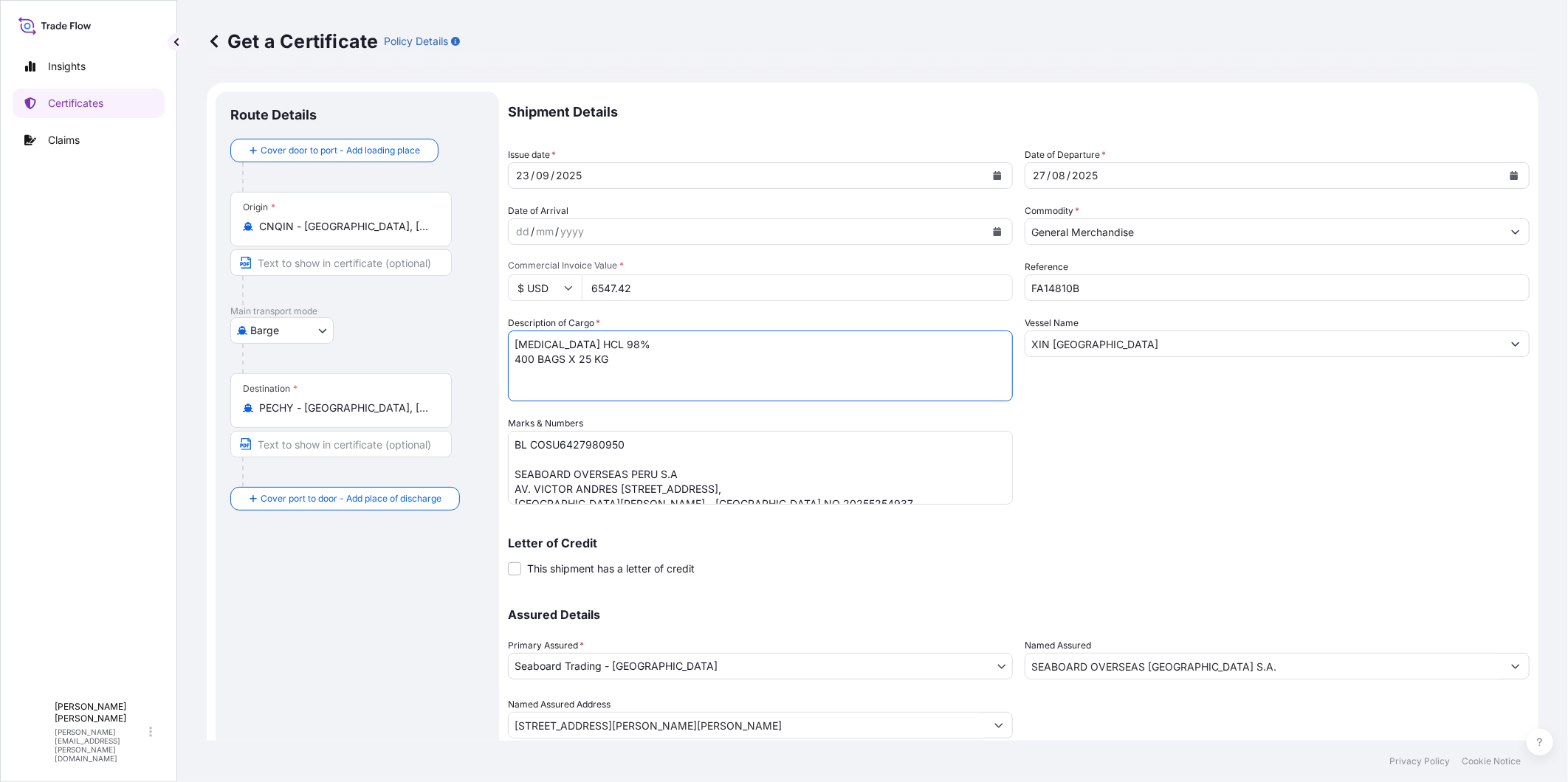
click at [522, 358] on textarea "[MEDICAL_DATA] CHLORIDE 60% CORN COB 400 BAGS X 25 KG" at bounding box center [760, 366] width 505 height 71
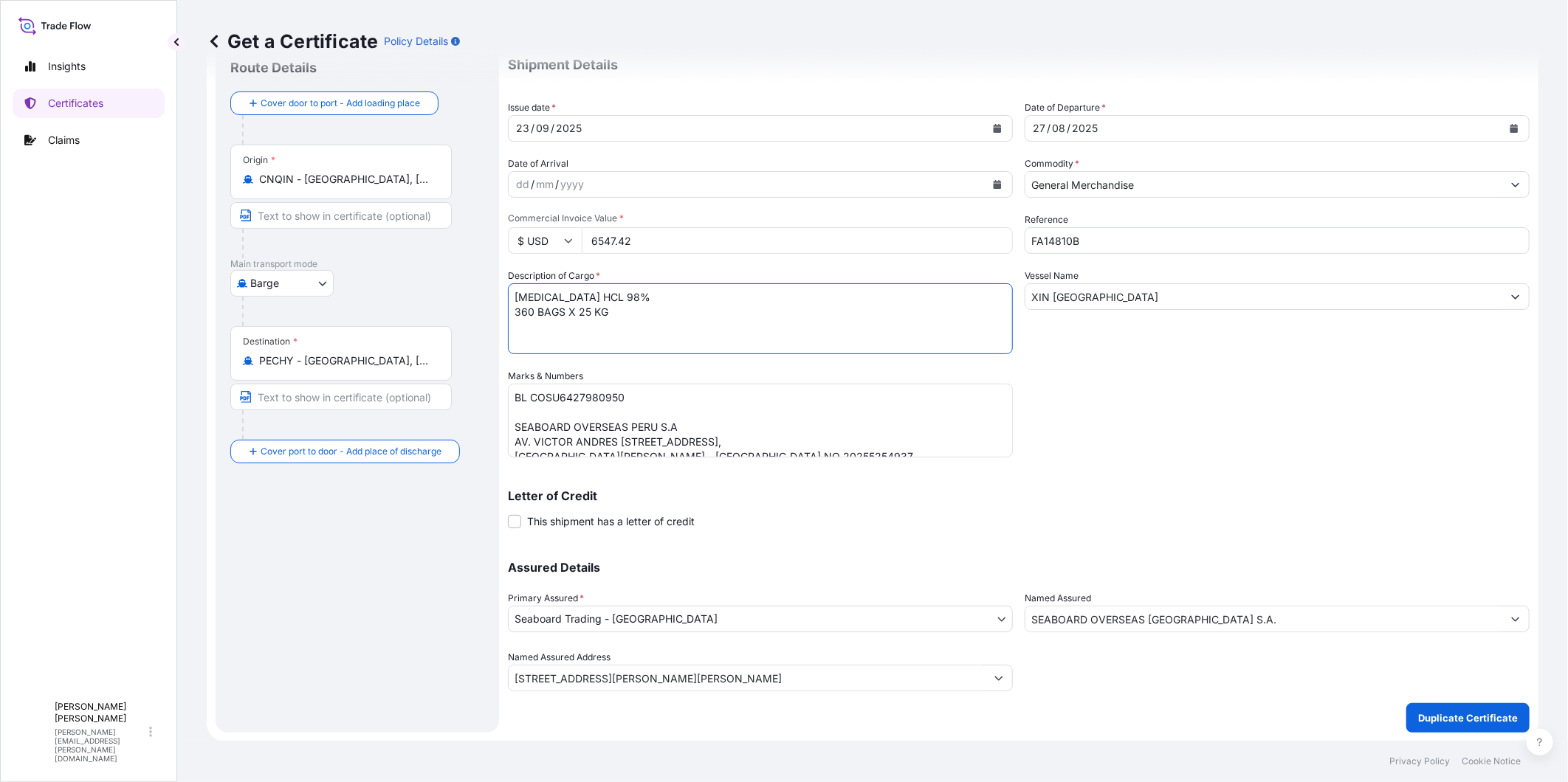
type textarea "[MEDICAL_DATA] HCL 98% 360 BAGS X 25 KG"
click at [610, 241] on input "6547.42" at bounding box center [797, 240] width 431 height 26
click at [615, 241] on input "6547.42" at bounding box center [797, 240] width 431 height 26
type input "10806.44"
click at [1080, 391] on div "Shipment Details Issue date * [DATE] Date of Departure * [DATE] Date of Arrival…" at bounding box center [1019, 367] width 1022 height 647
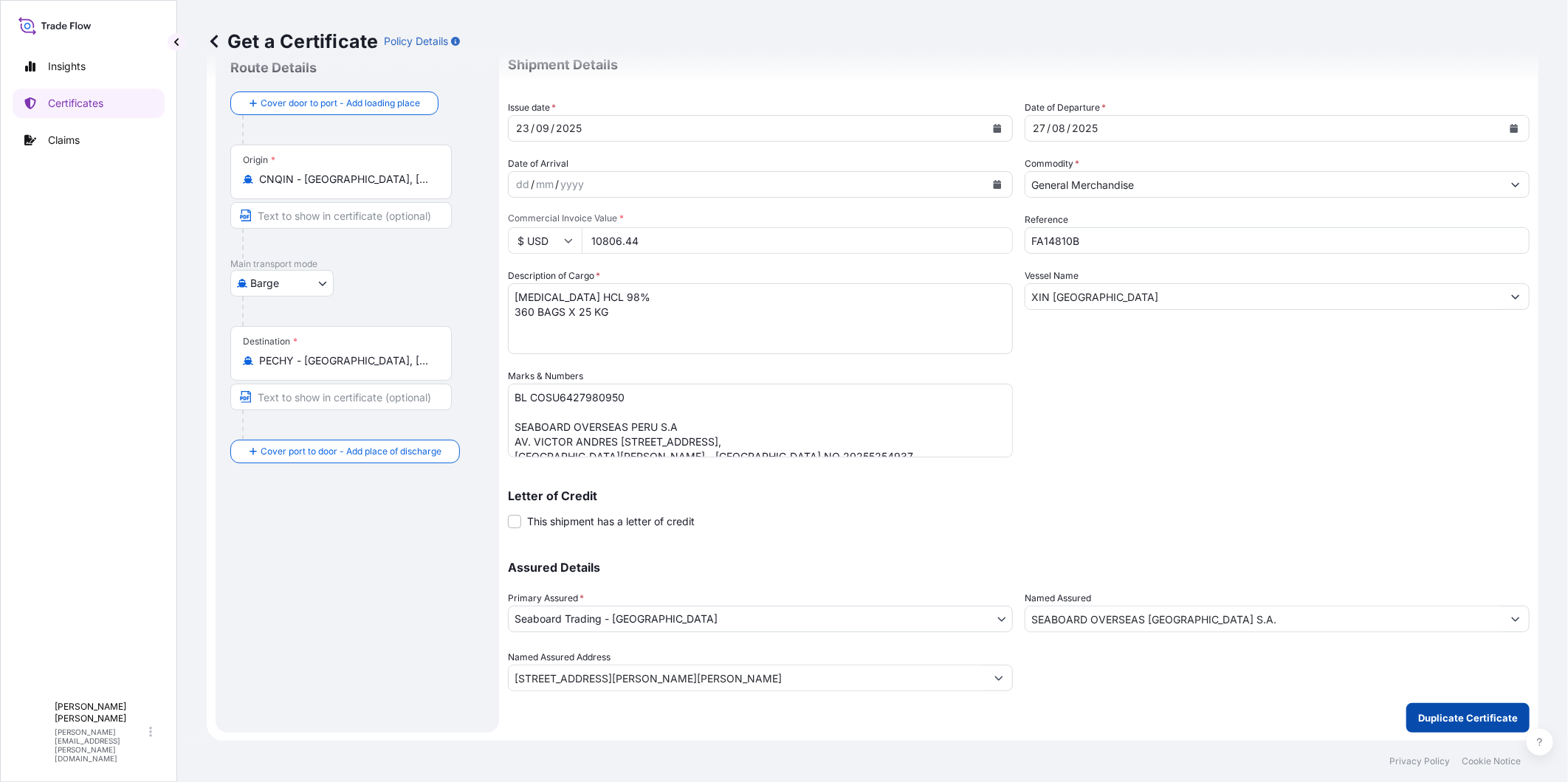
click at [1411, 703] on p "Duplicate Certificate" at bounding box center [1468, 718] width 100 height 15
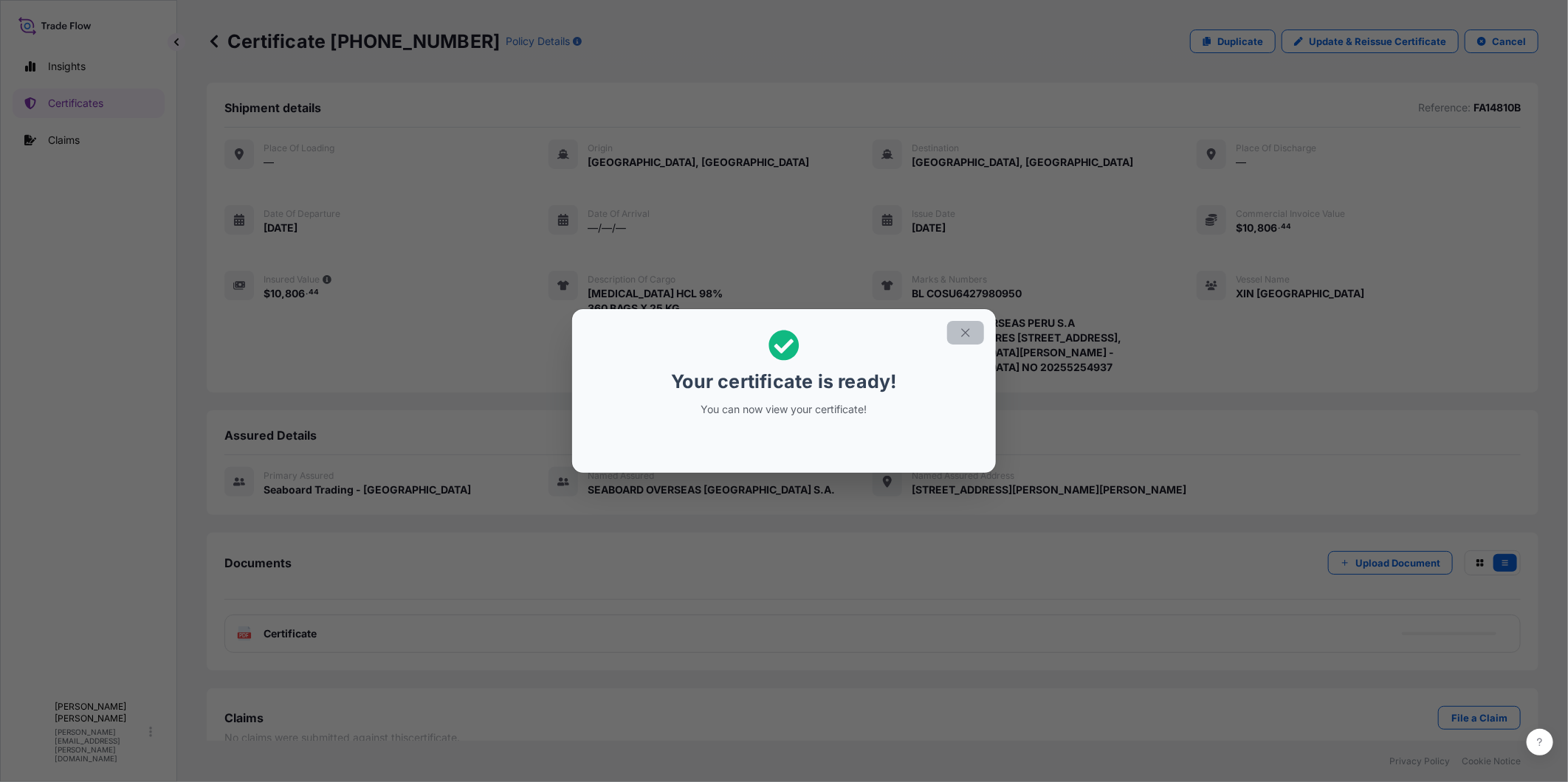
click at [968, 337] on icon "button" at bounding box center [965, 332] width 13 height 13
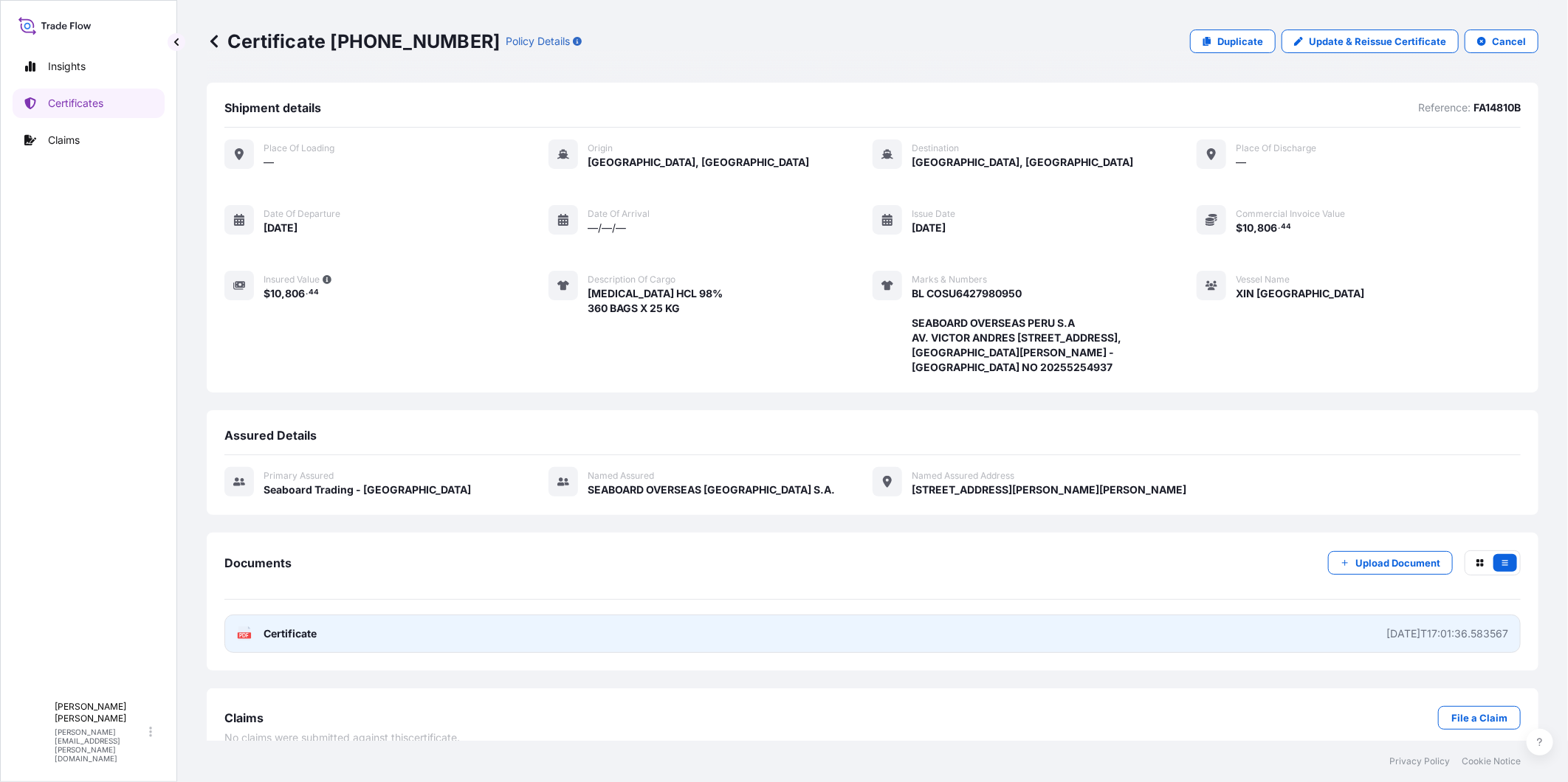
click at [1287, 636] on link "PDF Certificate [DATE]T17:01:36.583567" at bounding box center [872, 634] width 1297 height 39
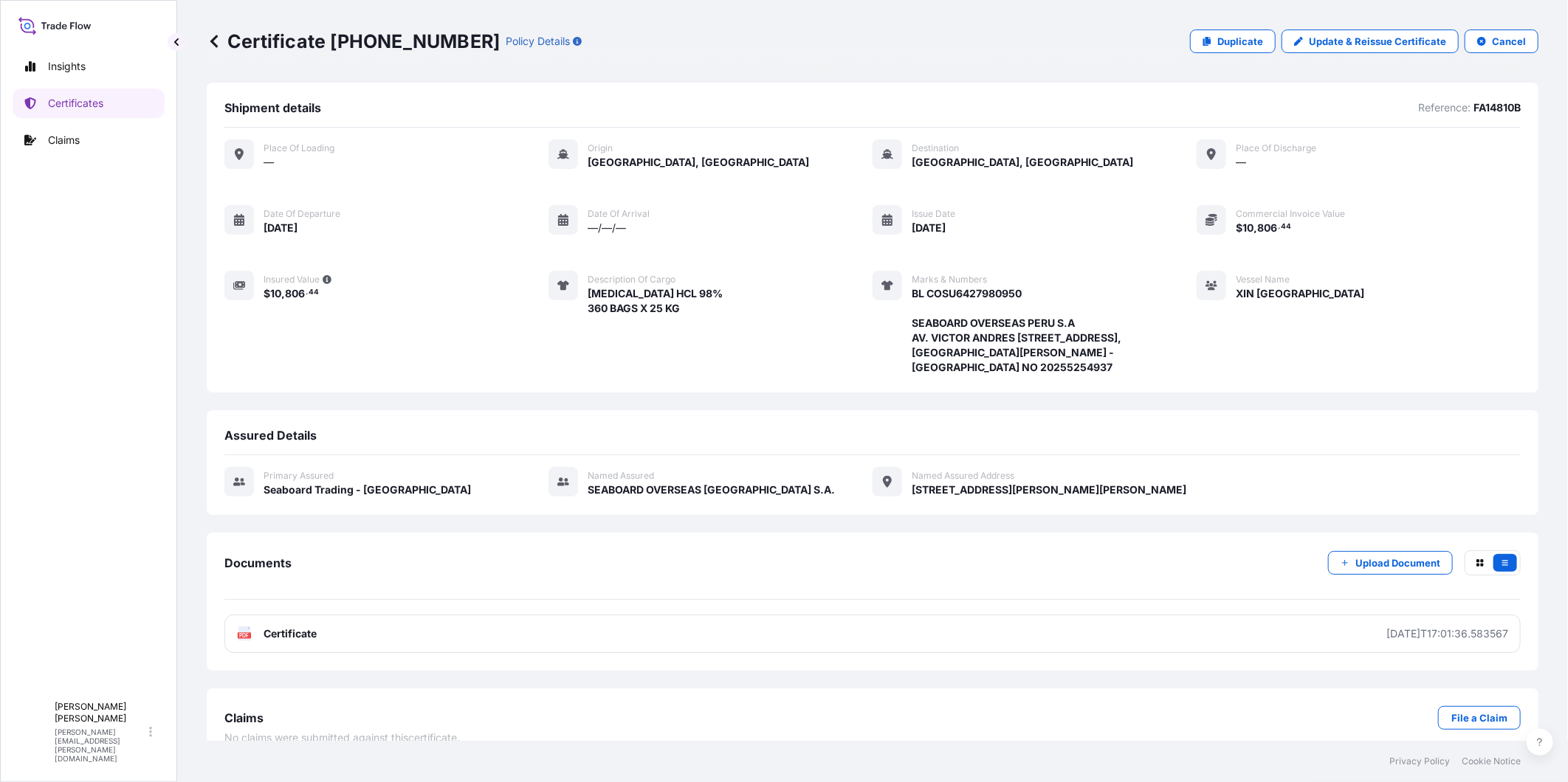
click at [1111, 99] on div "Shipment details Reference: FA14810B Place of Loading — Origin [GEOGRAPHIC_DATA…" at bounding box center [873, 238] width 1332 height 310
click at [1221, 41] on p "Duplicate" at bounding box center [1240, 41] width 46 height 15
select select "Barge"
select select "31639"
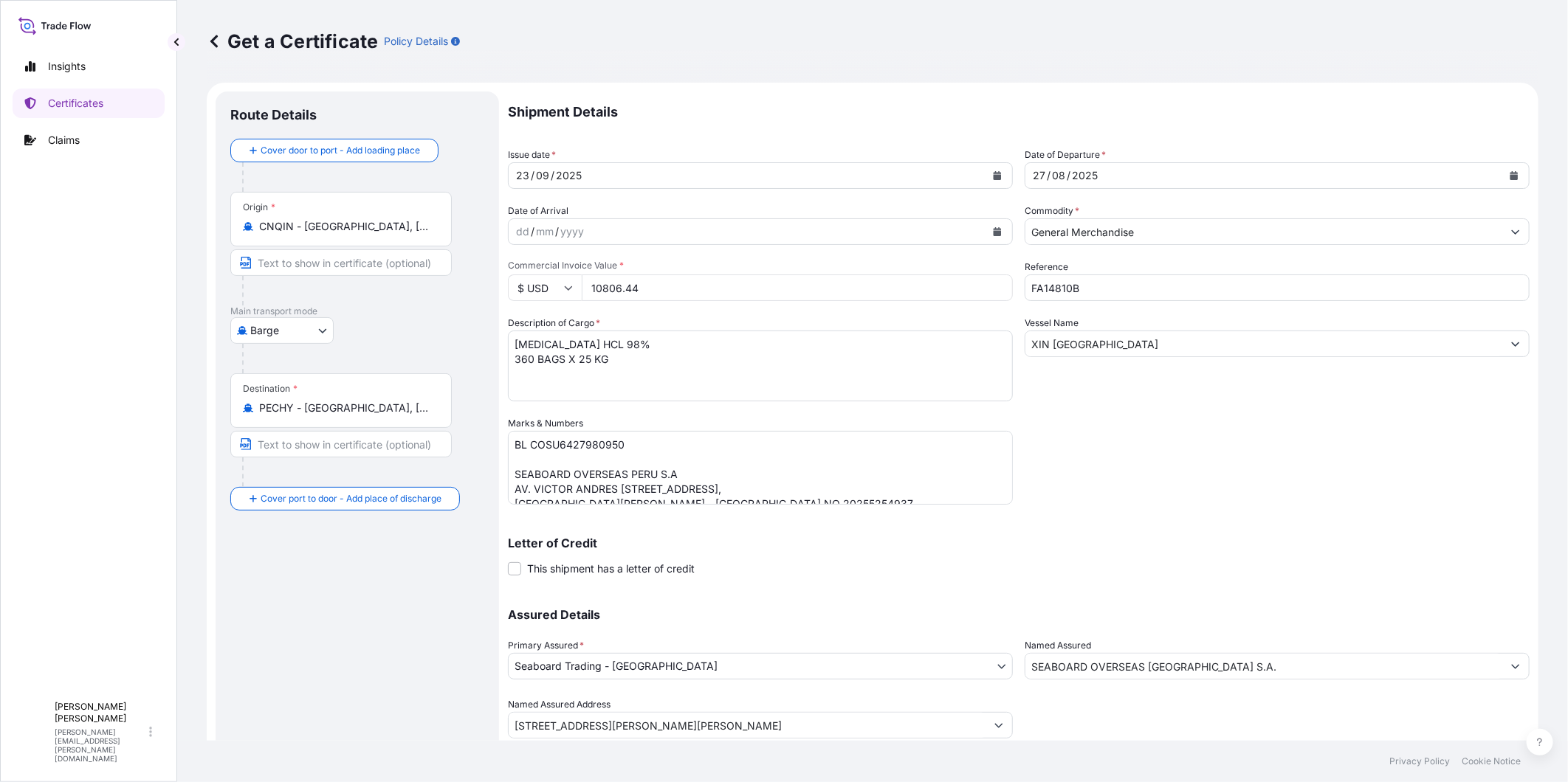
click at [1099, 283] on input "FA14810B" at bounding box center [1277, 288] width 505 height 26
type input "FA14810C"
click at [610, 344] on textarea "[MEDICAL_DATA] HCL 98% 360 BAGS X 25 KG" at bounding box center [760, 366] width 505 height 71
drag, startPoint x: 607, startPoint y: 344, endPoint x: 451, endPoint y: 351, distance: 156.2
click at [451, 351] on form "Route Details Cover door to port - Add loading place Place of loading Road / [G…" at bounding box center [873, 436] width 1332 height 706
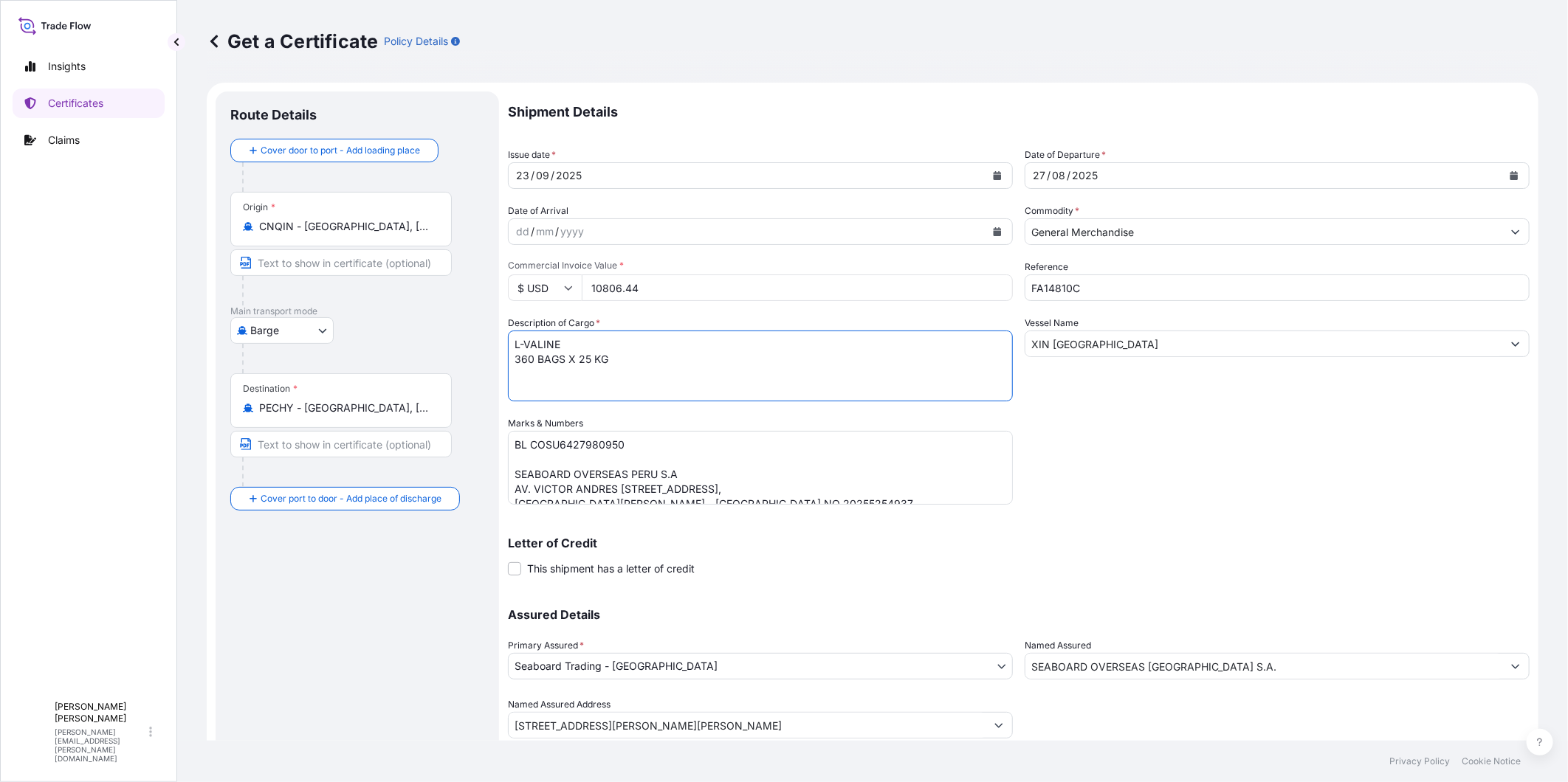
click at [524, 359] on textarea "[MEDICAL_DATA] HCL 98% 360 BAGS X 25 KG" at bounding box center [760, 366] width 505 height 71
type textarea "L-VALINE 400 BAGS X 25 KG"
click at [618, 290] on input "10806.44" at bounding box center [797, 288] width 431 height 26
type input "19949.71"
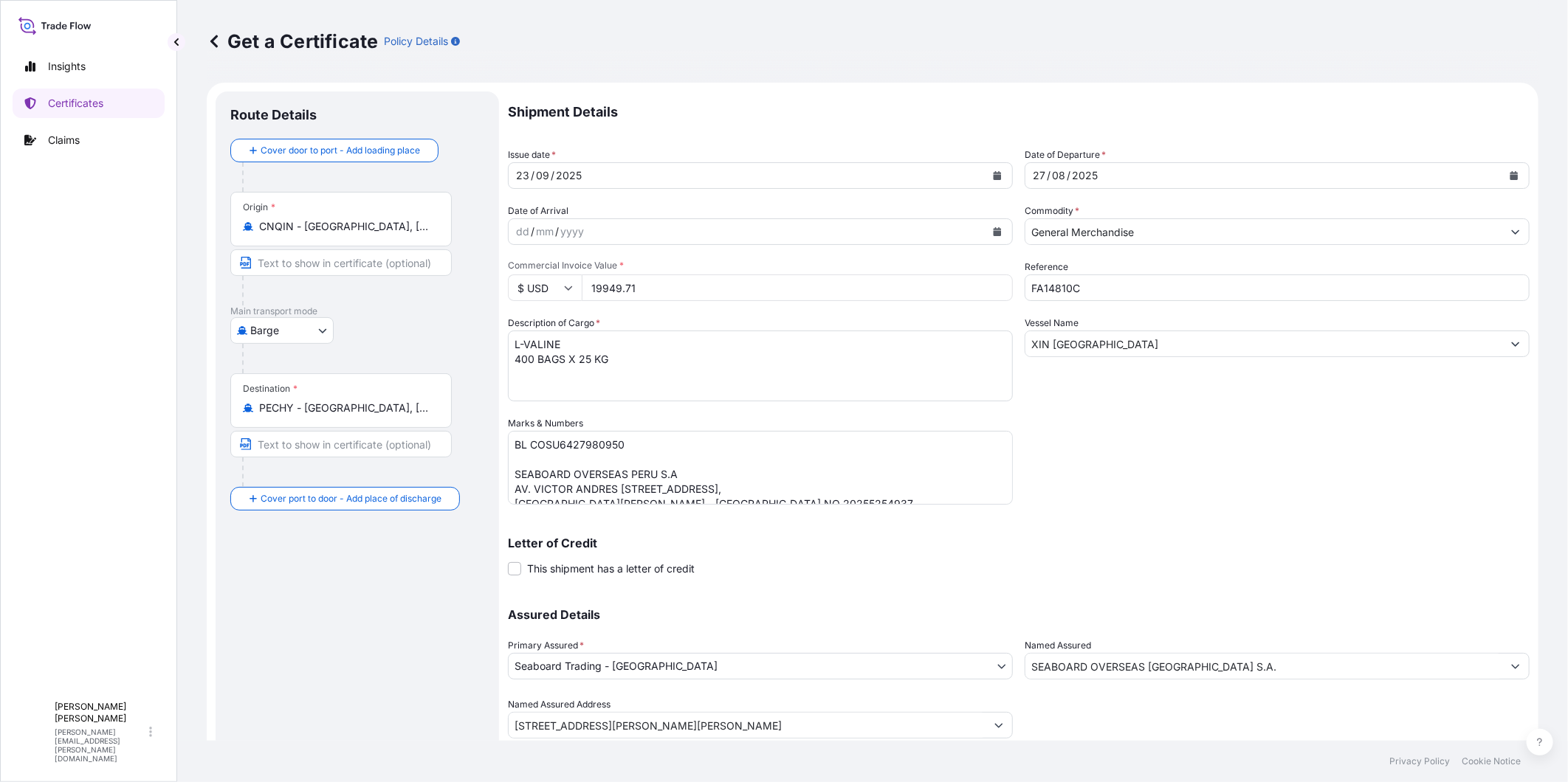
click at [1245, 467] on div "Shipment Details Issue date * [DATE] Date of Departure * [DATE] Date of Arrival…" at bounding box center [1019, 415] width 1022 height 647
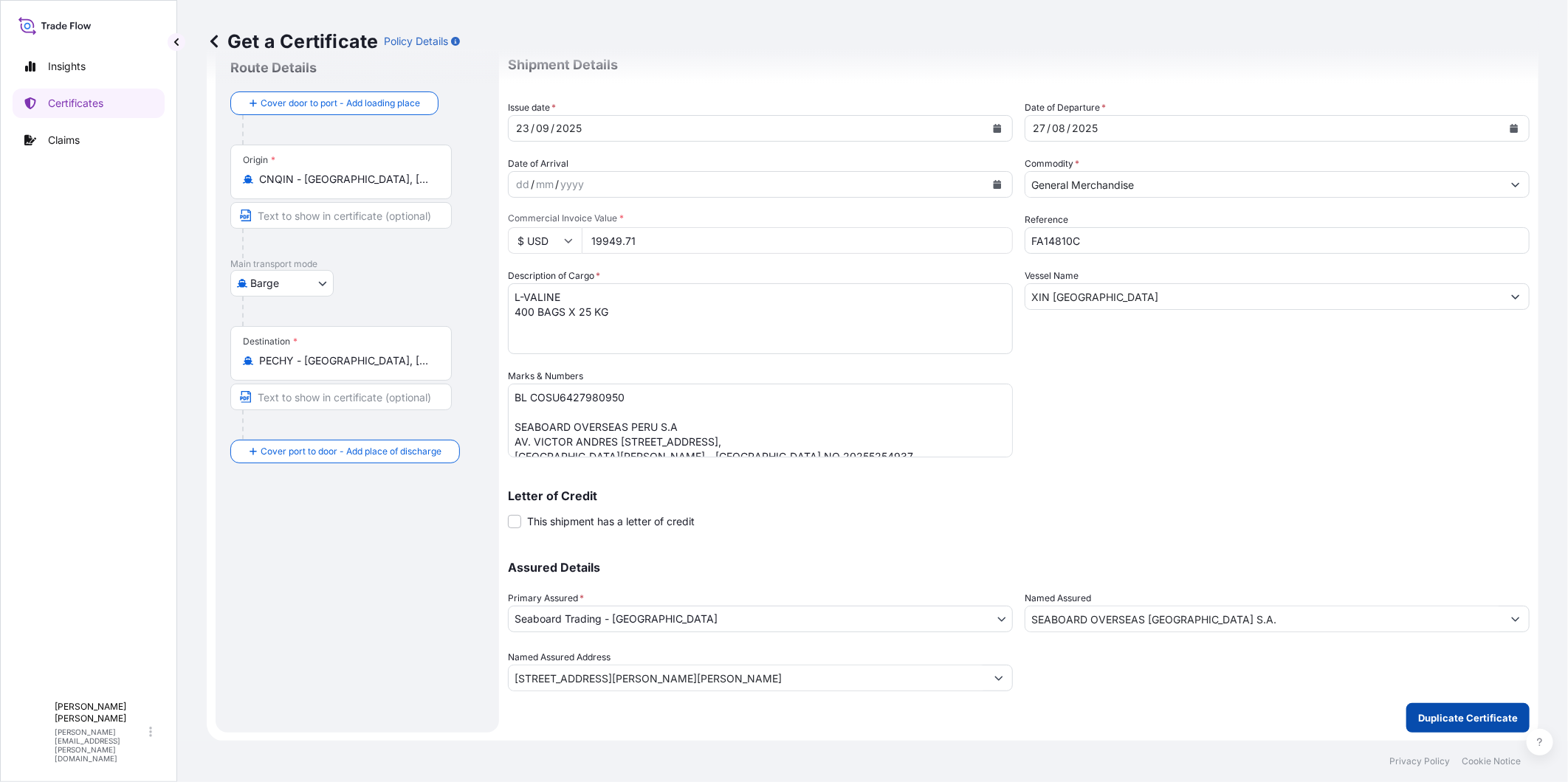
click at [1411, 703] on p "Duplicate Certificate" at bounding box center [1468, 718] width 100 height 15
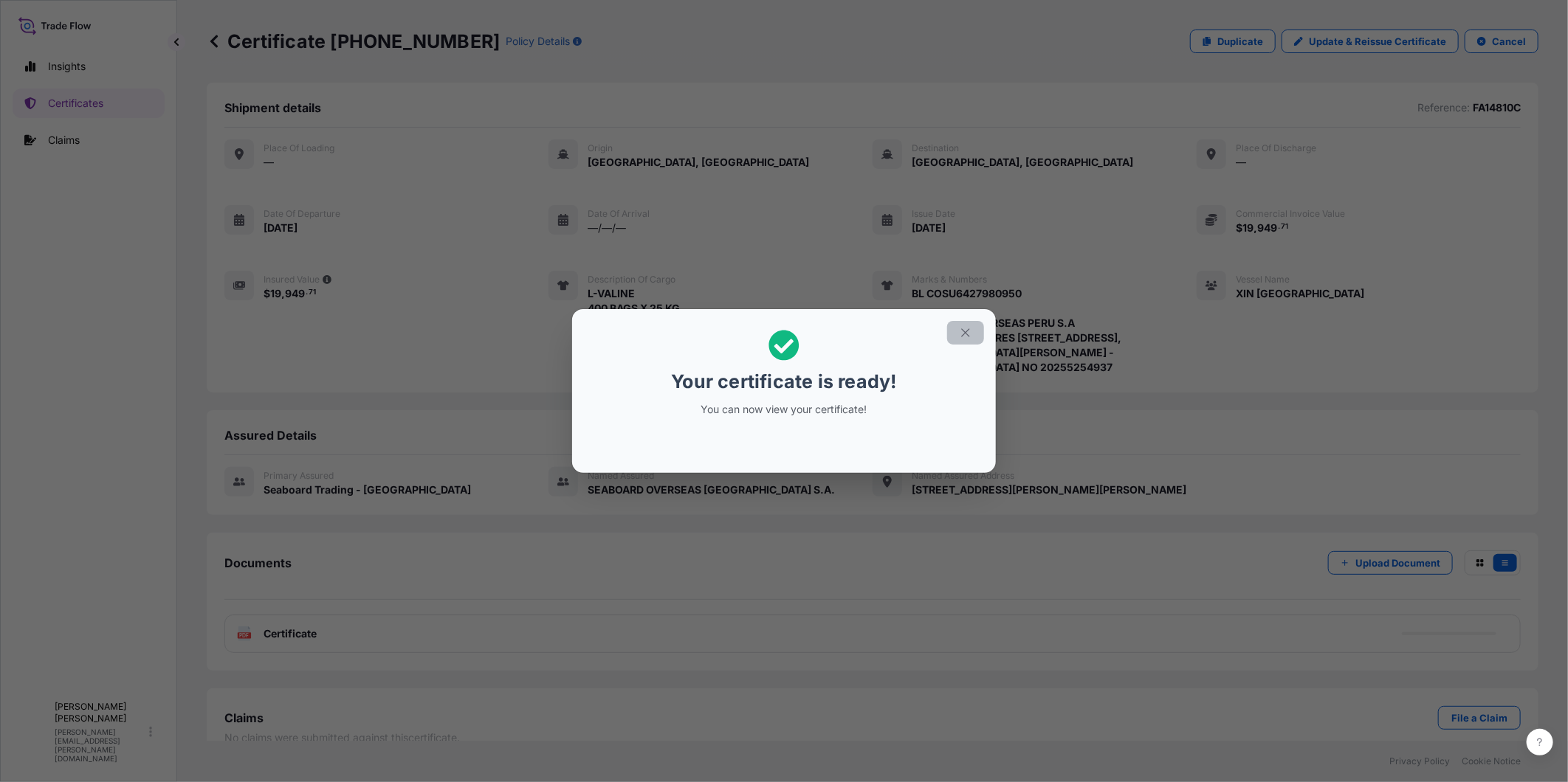
click at [968, 334] on icon "button" at bounding box center [965, 332] width 8 height 8
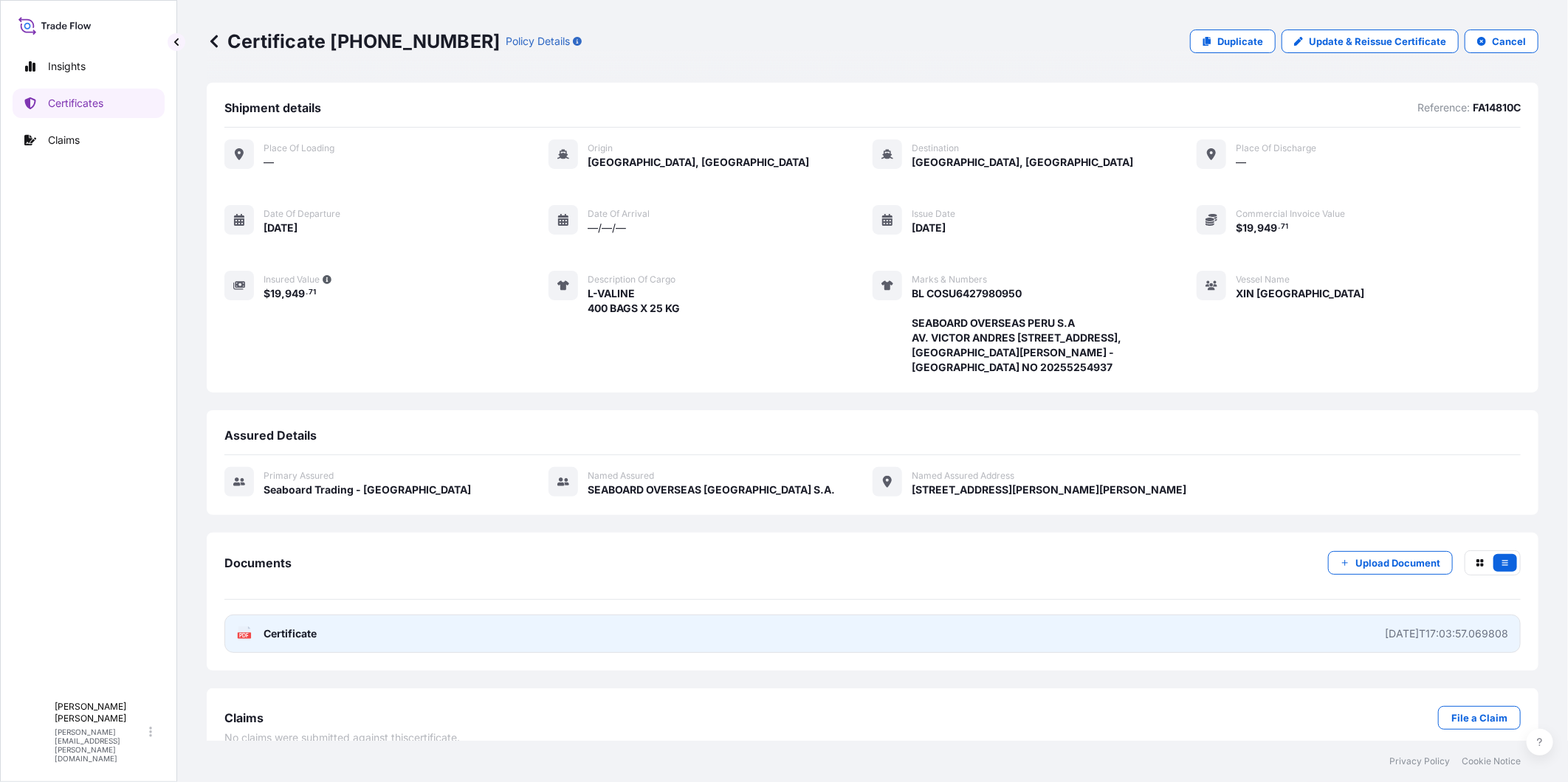
click at [1385, 641] on div "[DATE]T17:03:57.069808" at bounding box center [1446, 633] width 123 height 15
